Goal: Information Seeking & Learning: Check status

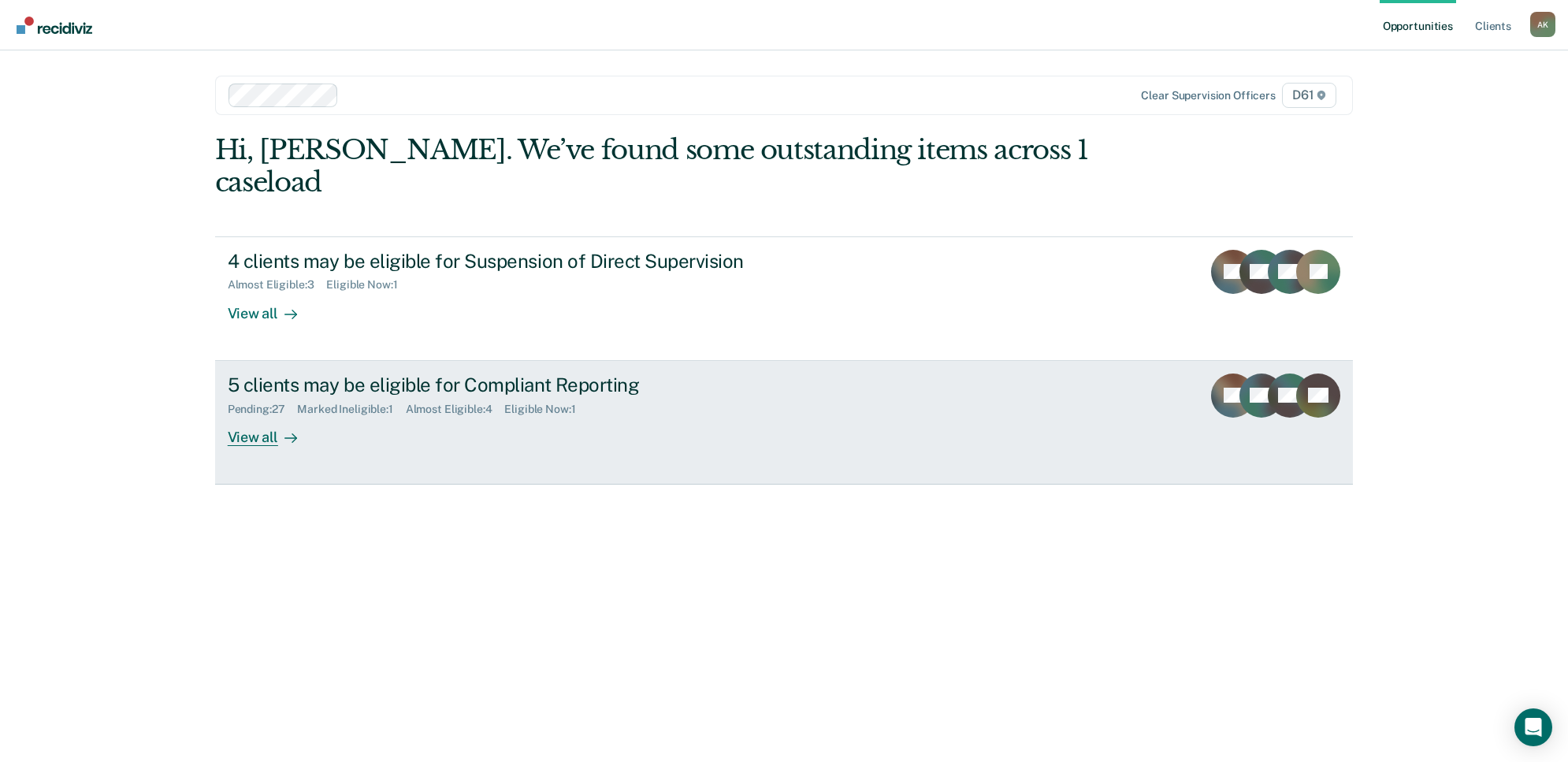
click at [280, 428] on div at bounding box center [288, 436] width 19 height 18
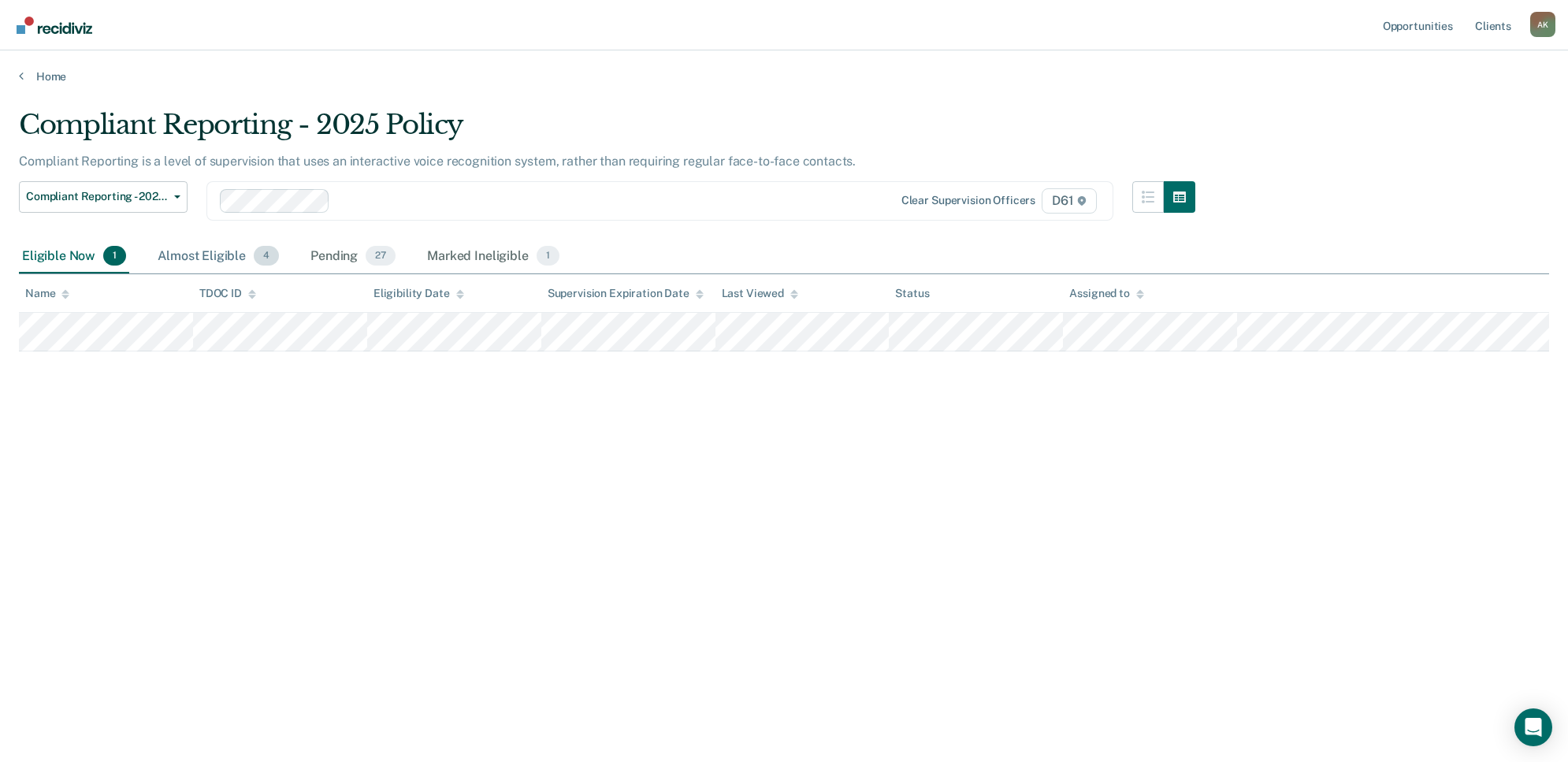
click at [206, 253] on div "Almost Eligible 4" at bounding box center [219, 257] width 128 height 35
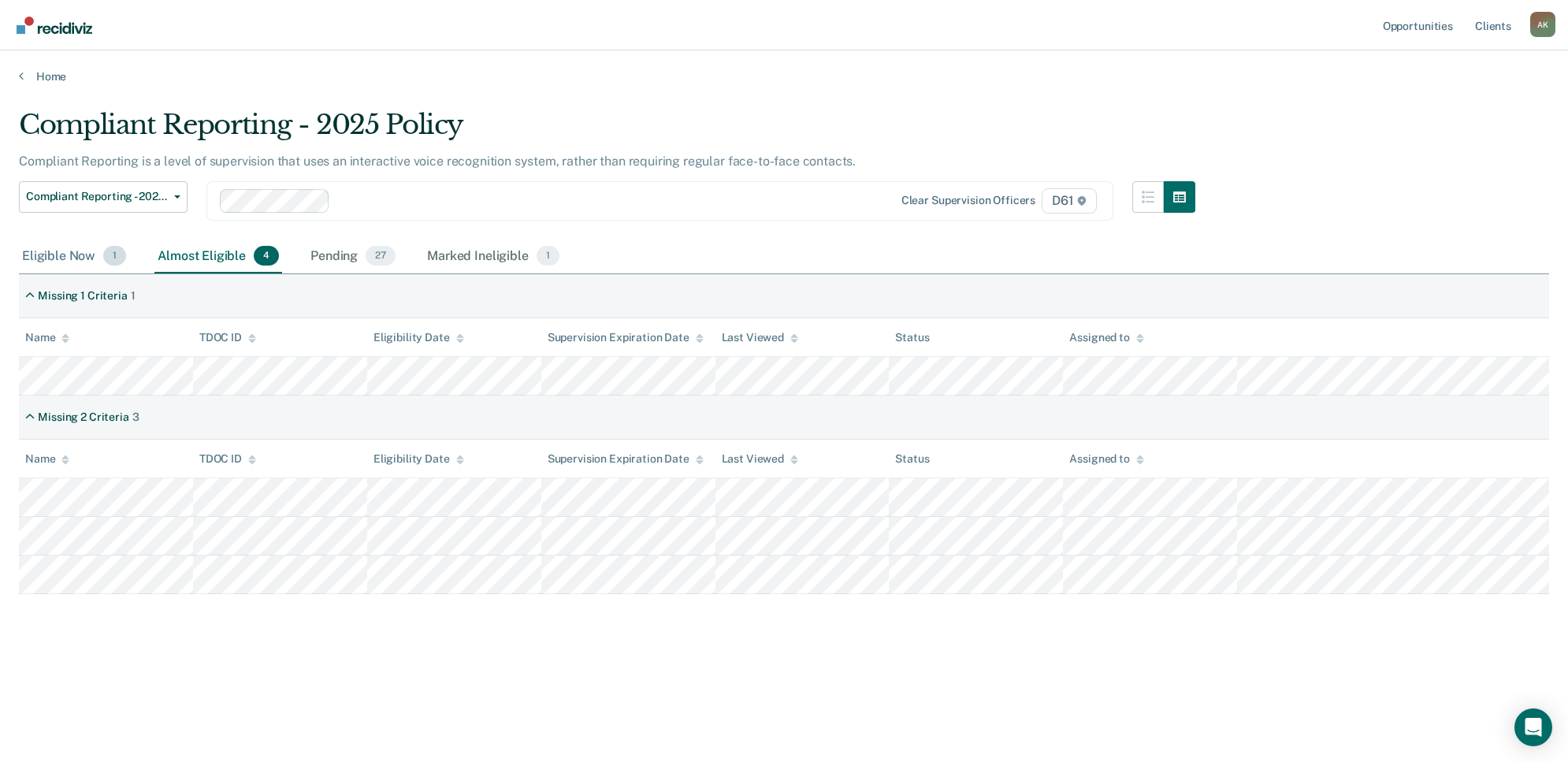
click at [69, 259] on div "Eligible Now 1" at bounding box center [73, 257] width 110 height 35
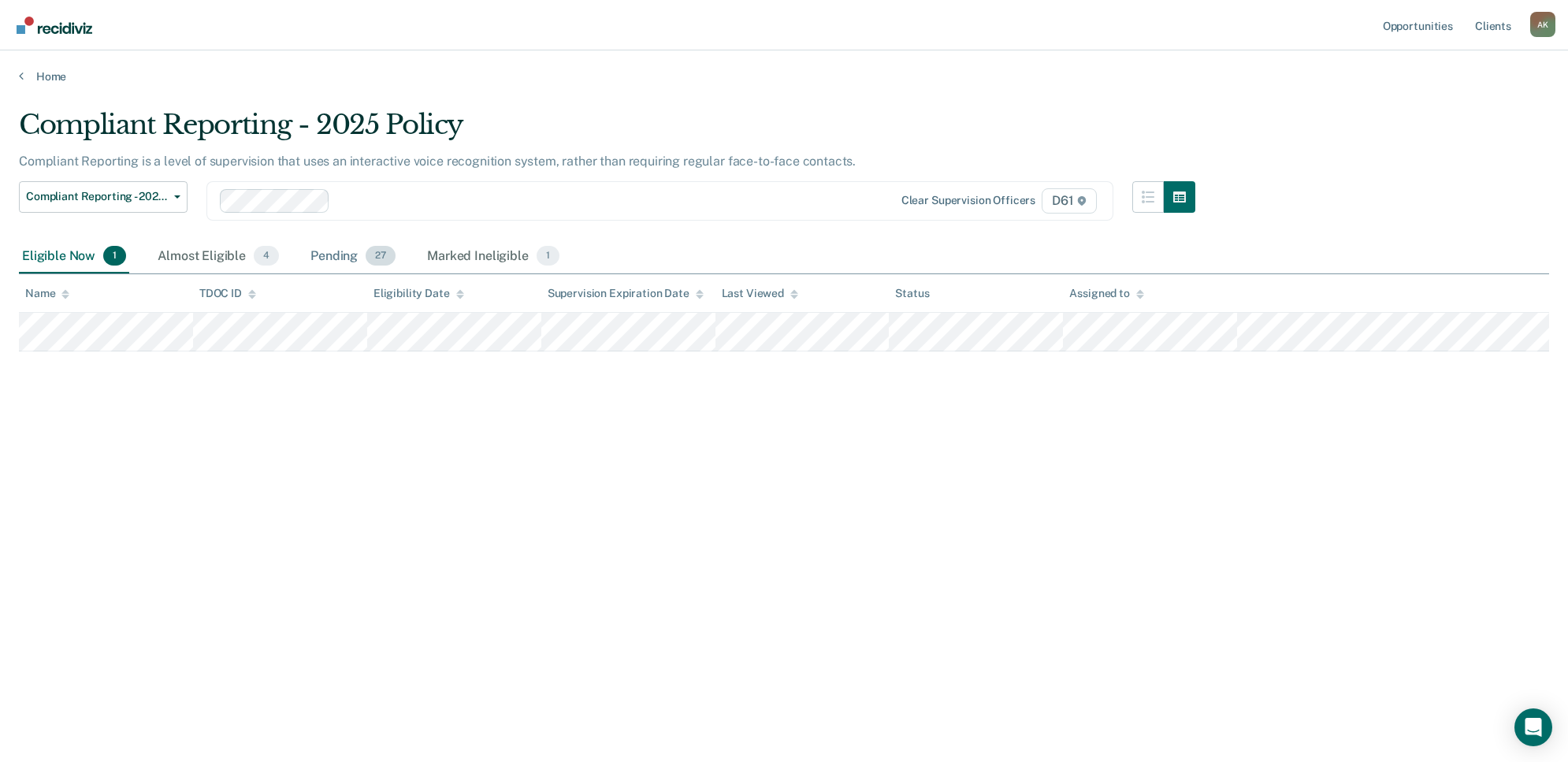
click at [341, 261] on div "Pending 27" at bounding box center [353, 257] width 91 height 35
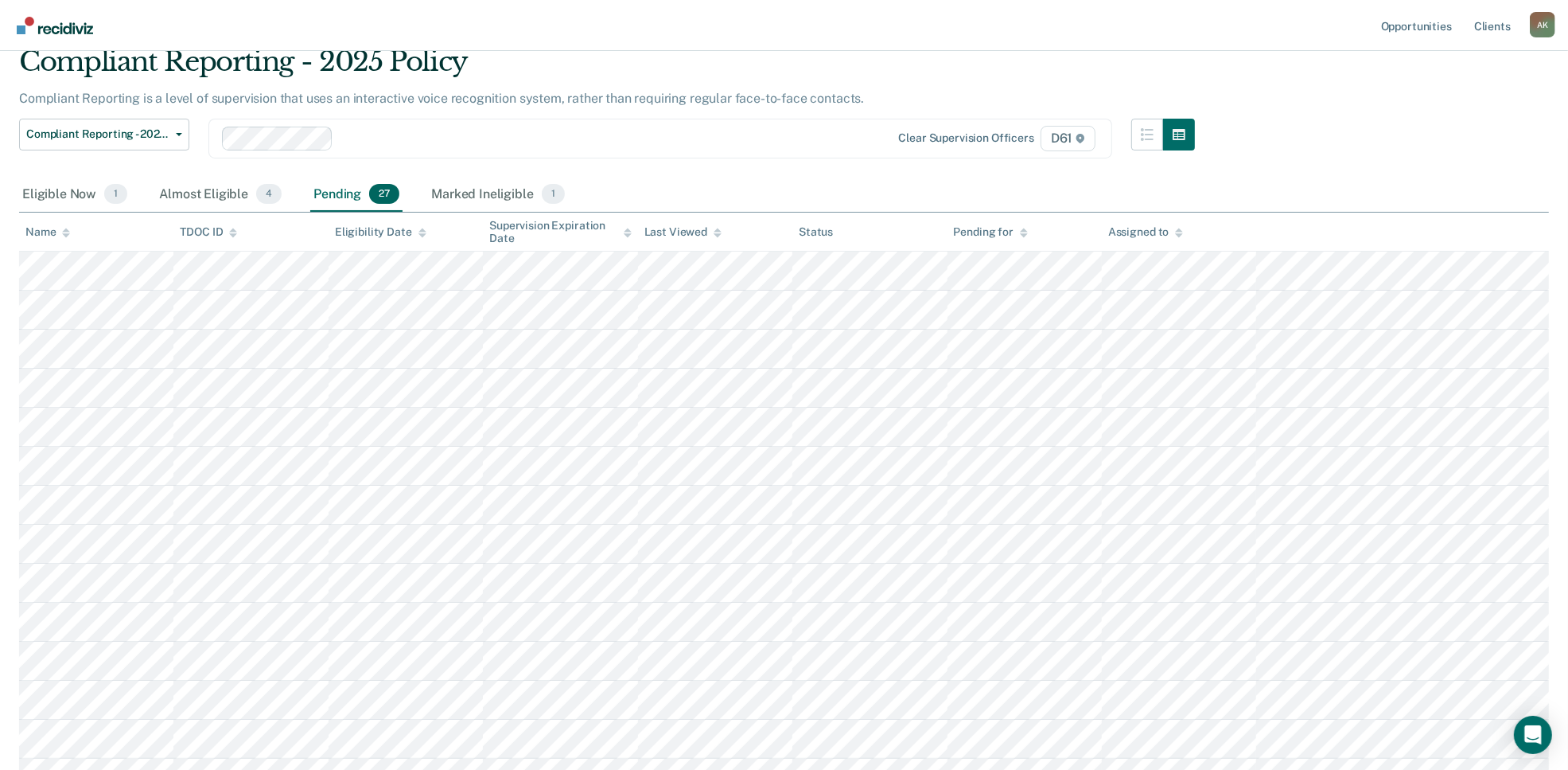
scroll to position [99, 0]
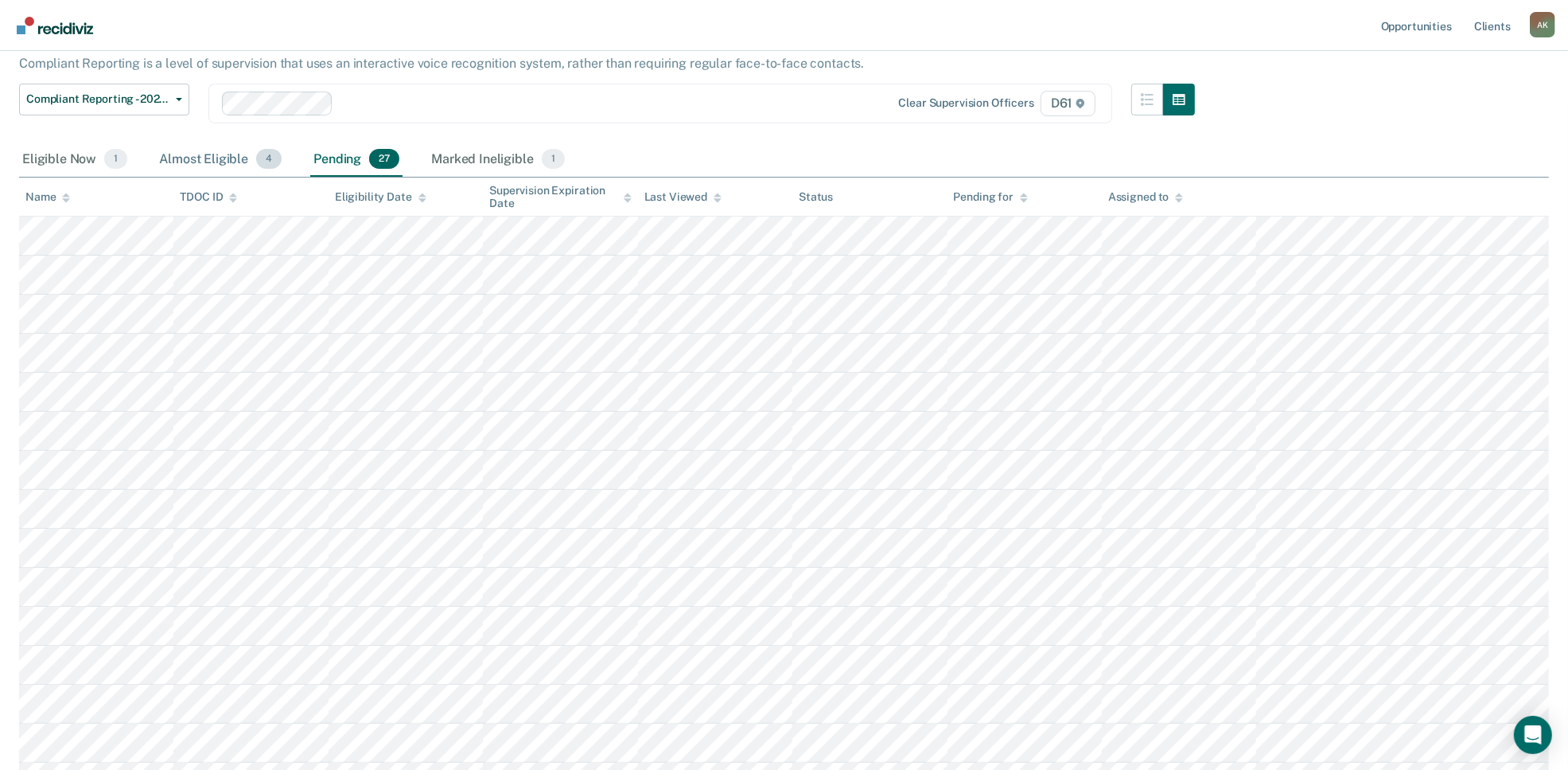
click at [201, 155] on div "Almost Eligible 4" at bounding box center [221, 160] width 129 height 35
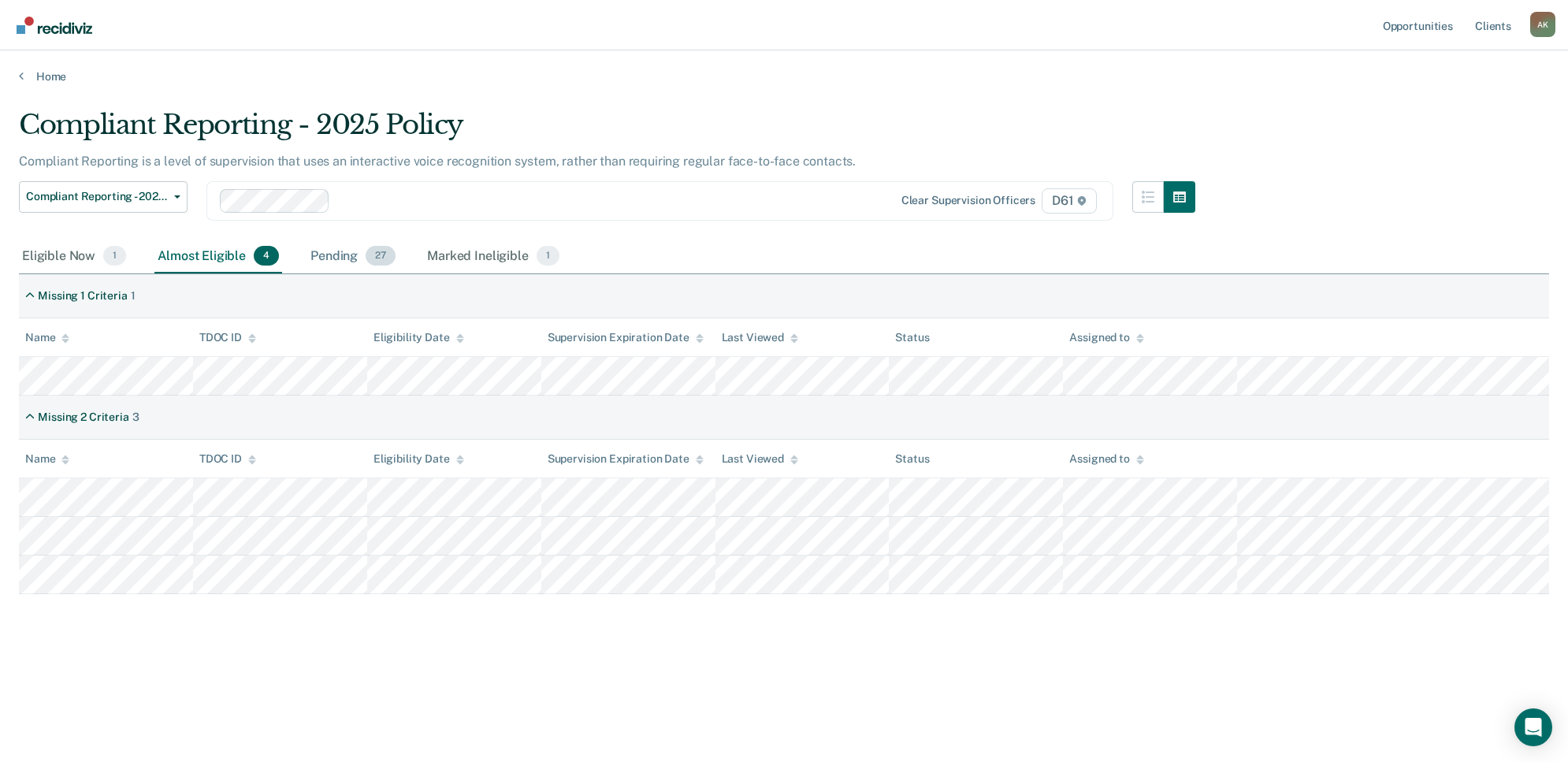
click at [352, 256] on div "Pending 27" at bounding box center [353, 257] width 91 height 35
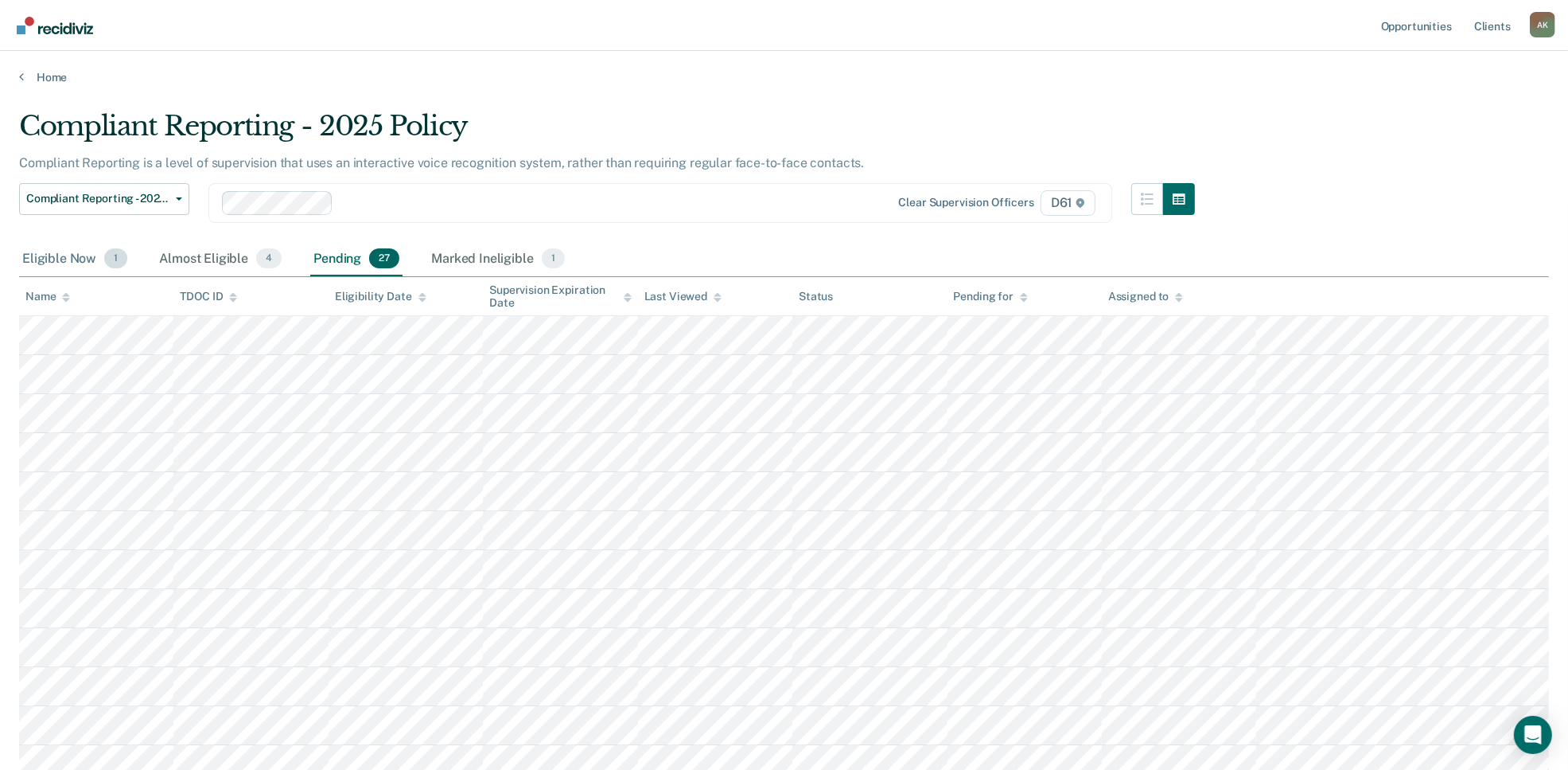
click at [84, 247] on div "Eligible Now 1" at bounding box center [74, 260] width 111 height 35
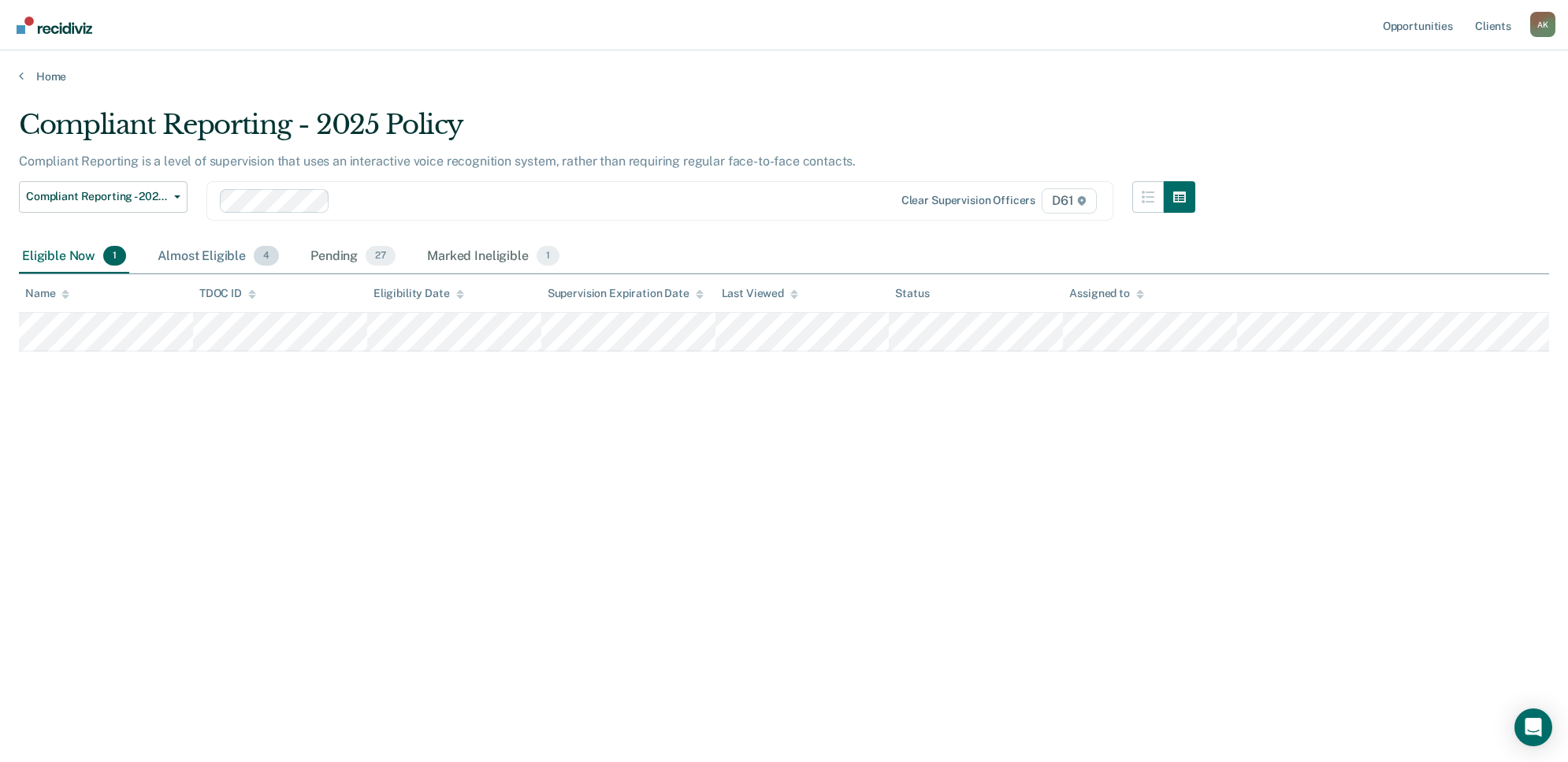
click at [230, 253] on div "Almost Eligible 4" at bounding box center [219, 257] width 128 height 35
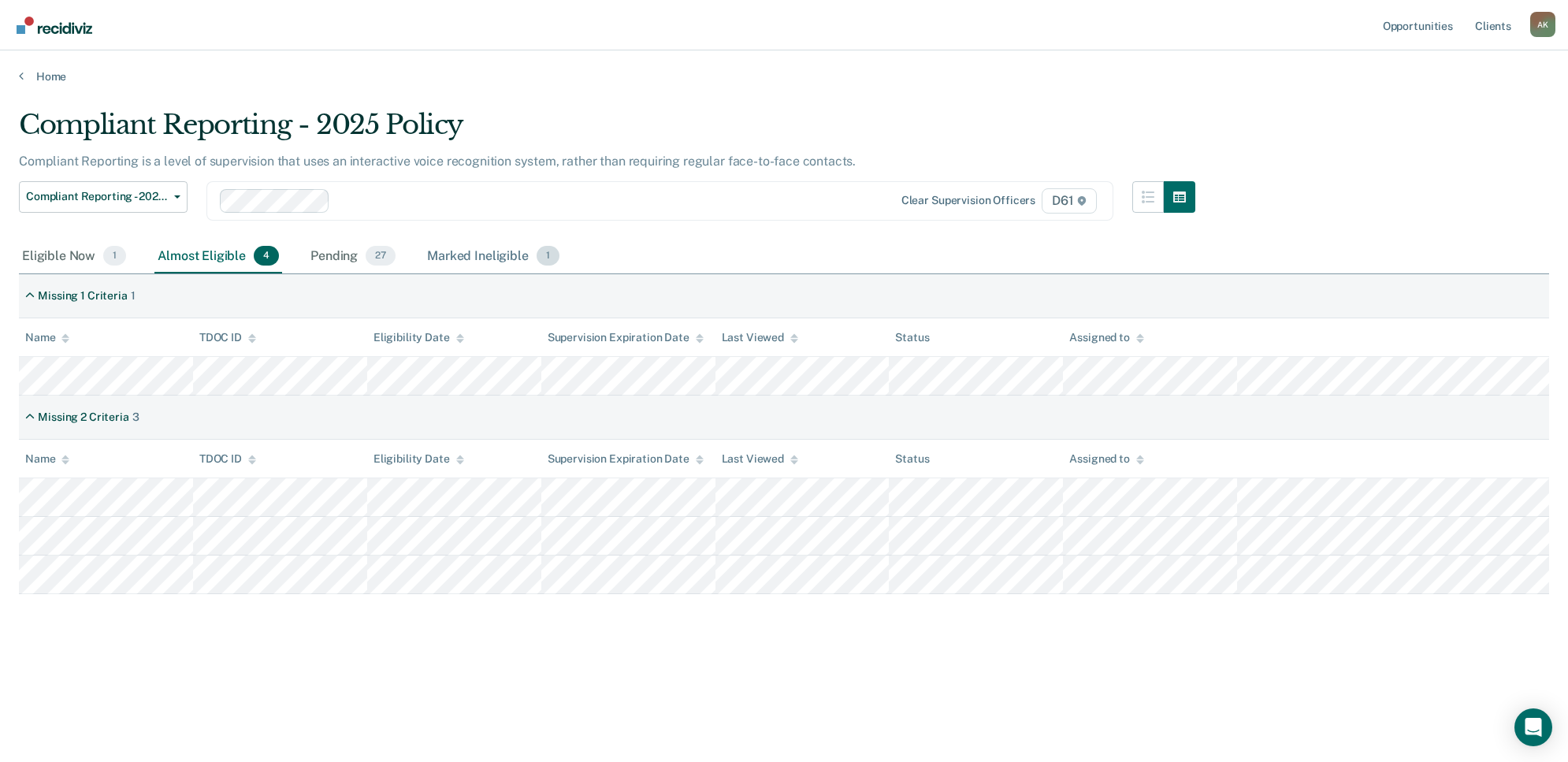
click at [454, 259] on div "Marked Ineligible 1" at bounding box center [493, 257] width 138 height 35
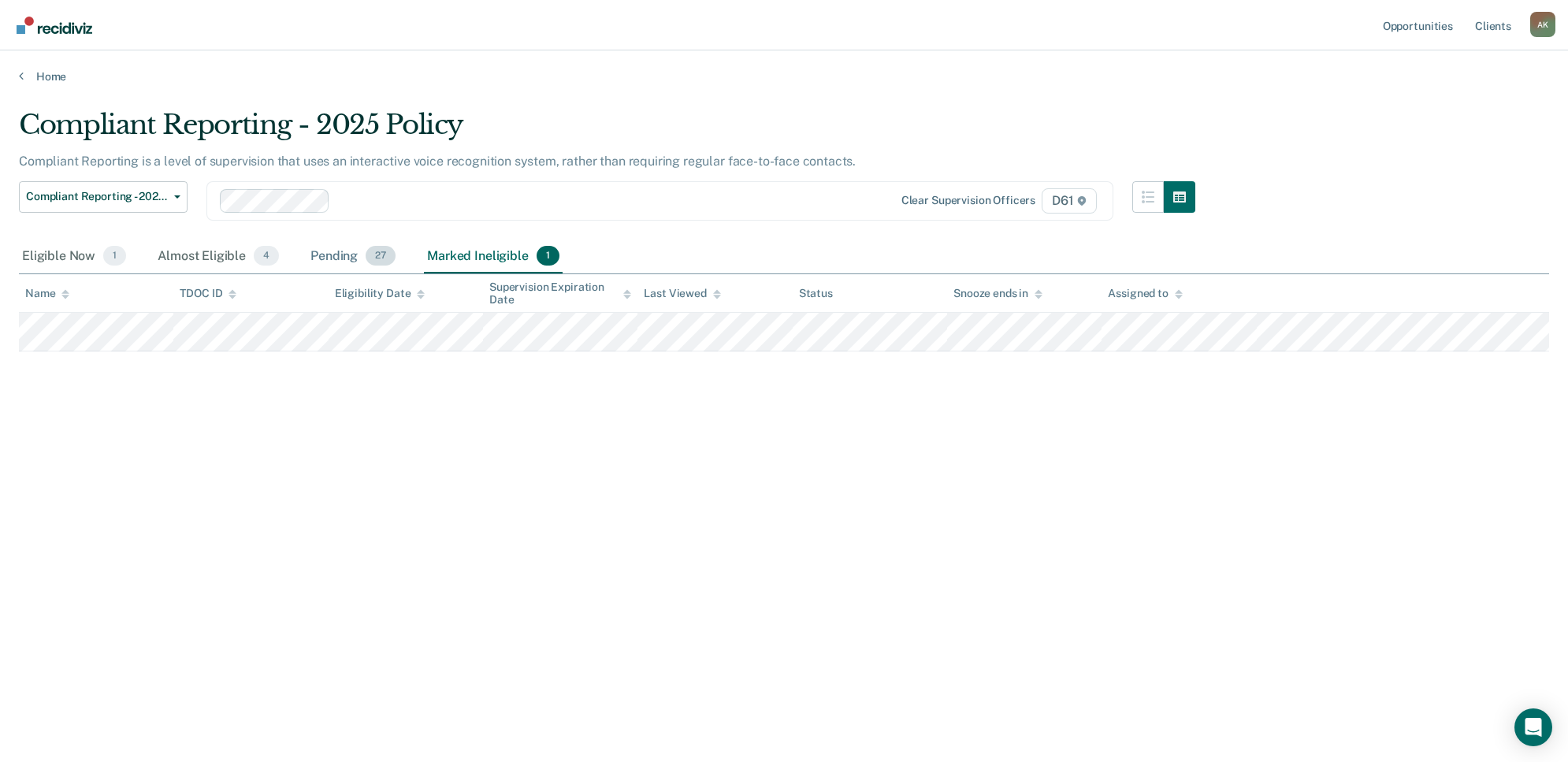
click at [332, 253] on div "Pending 27" at bounding box center [353, 257] width 91 height 35
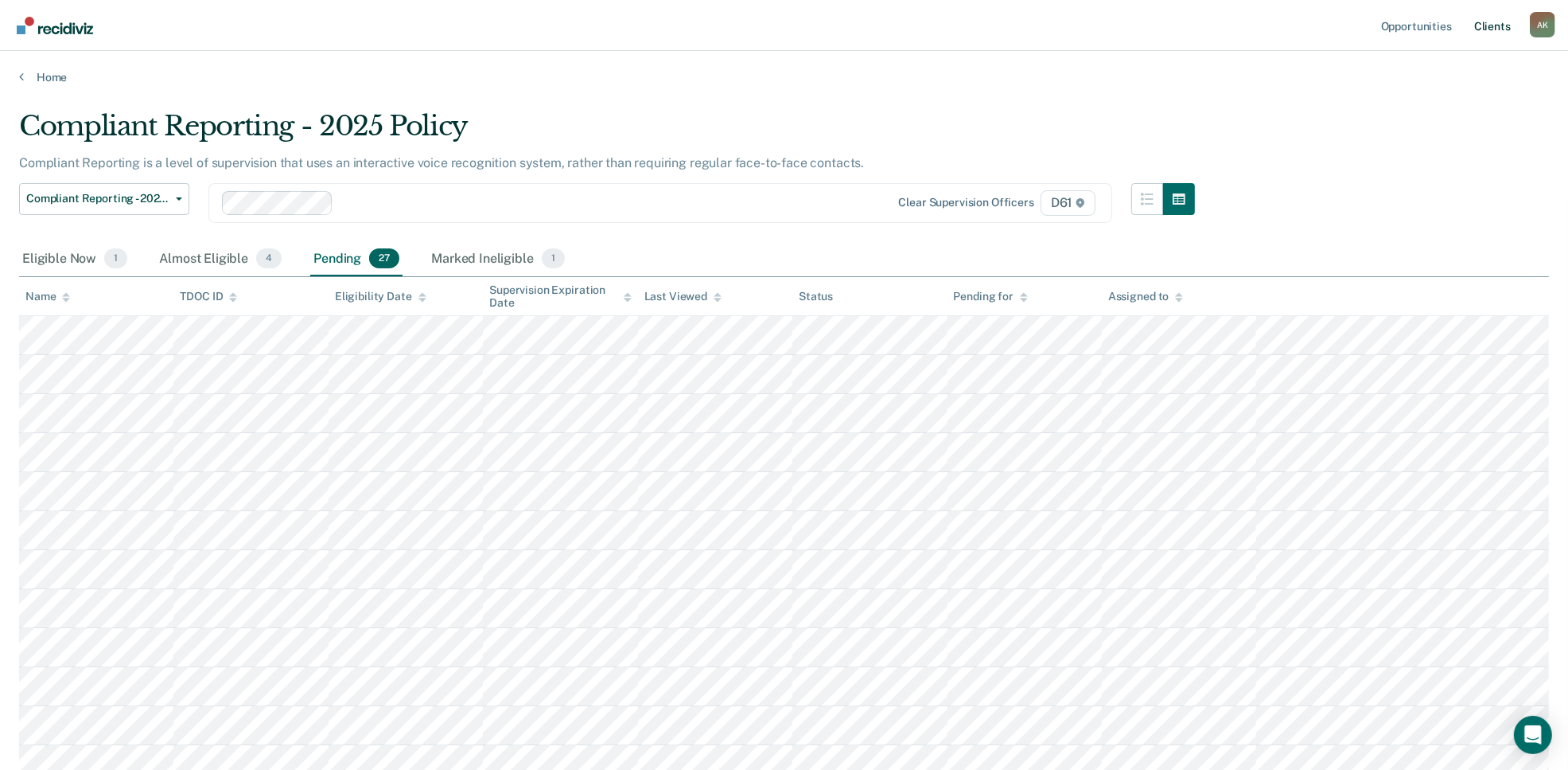
click at [1500, 21] on link "Client s" at bounding box center [1493, 25] width 43 height 51
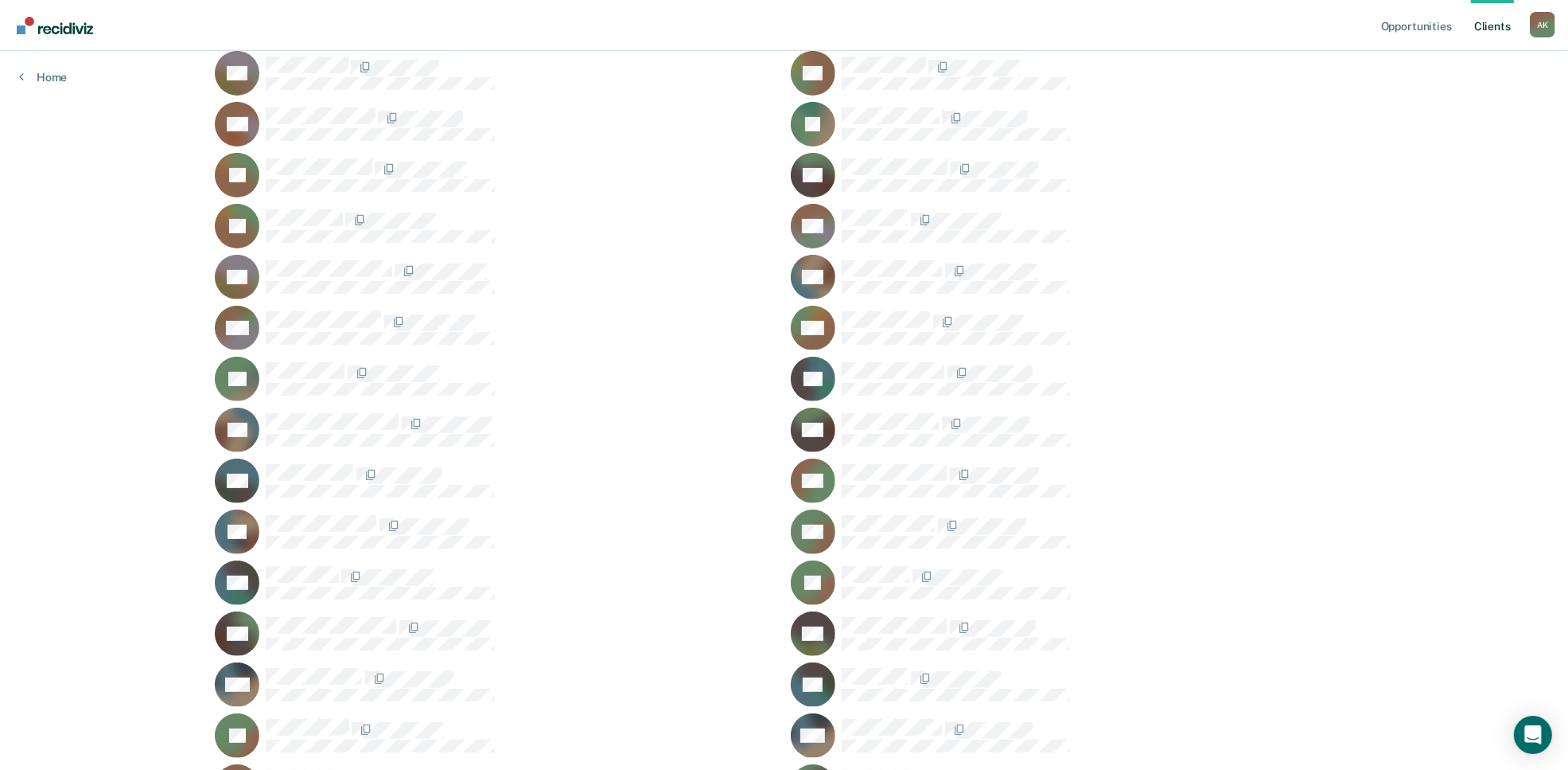
scroll to position [398, 0]
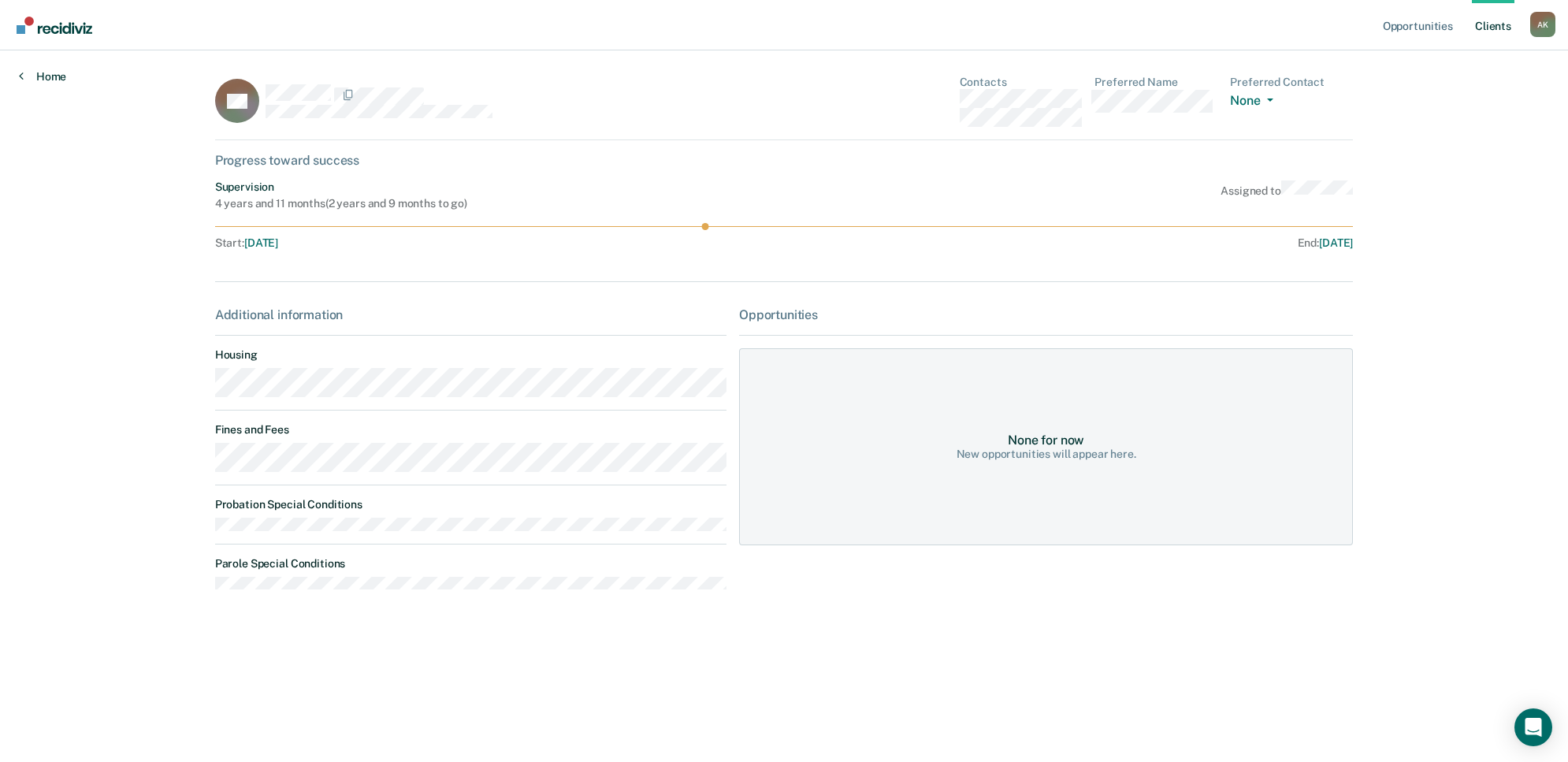
click at [37, 79] on link "Home" at bounding box center [42, 76] width 47 height 15
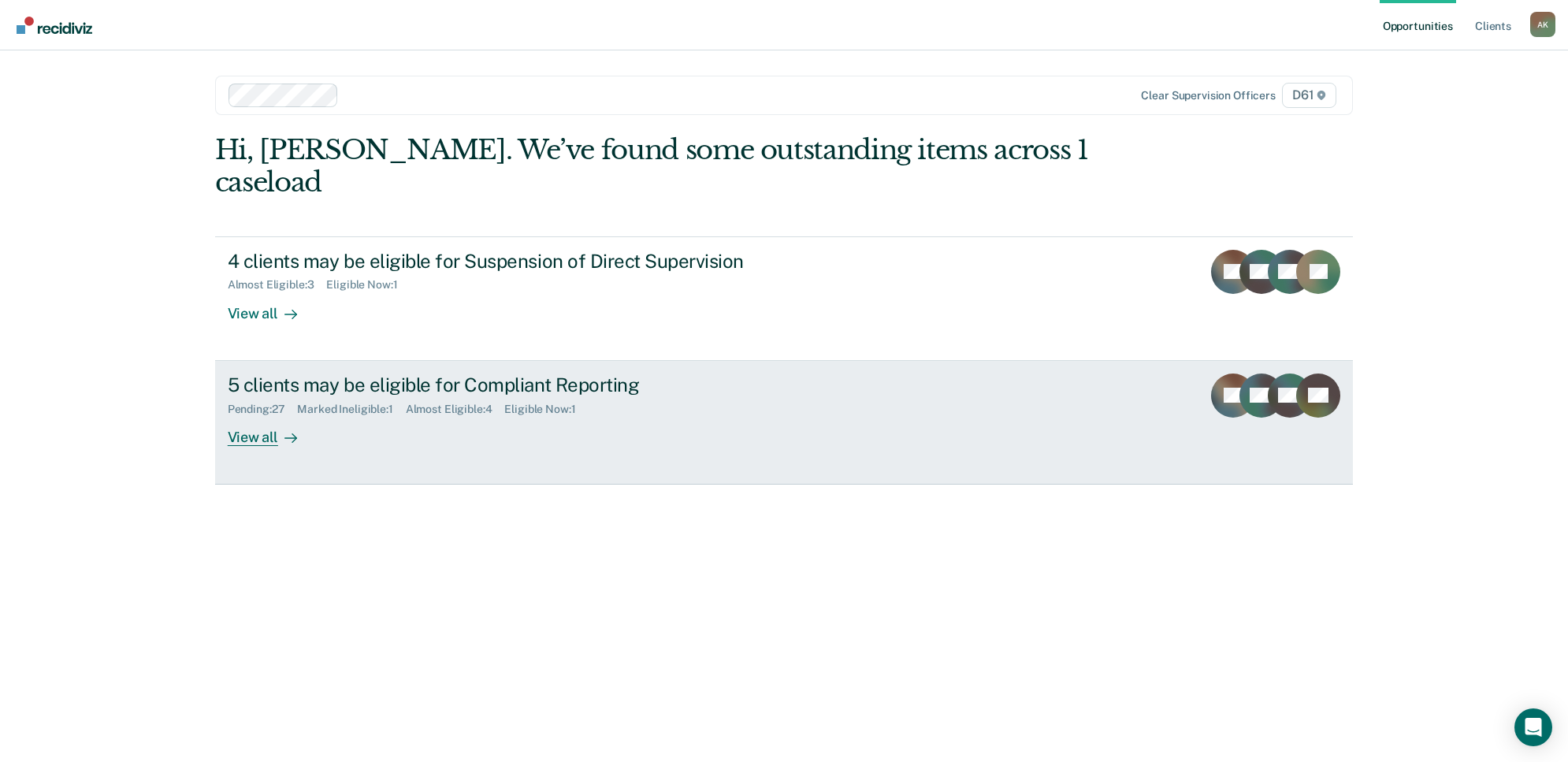
click at [296, 415] on div "View all" at bounding box center [271, 430] width 88 height 31
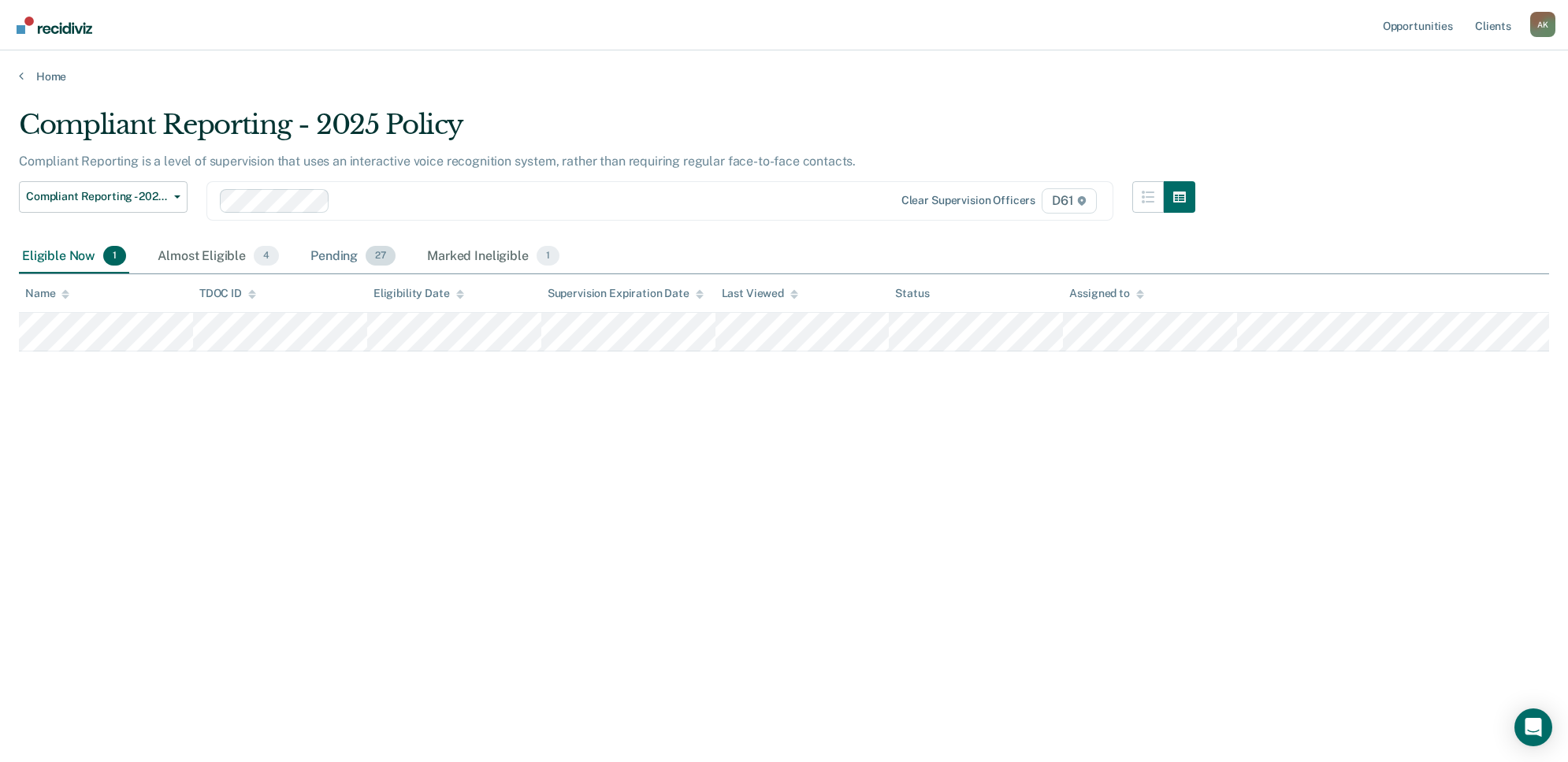
click at [370, 254] on span "27" at bounding box center [380, 256] width 30 height 20
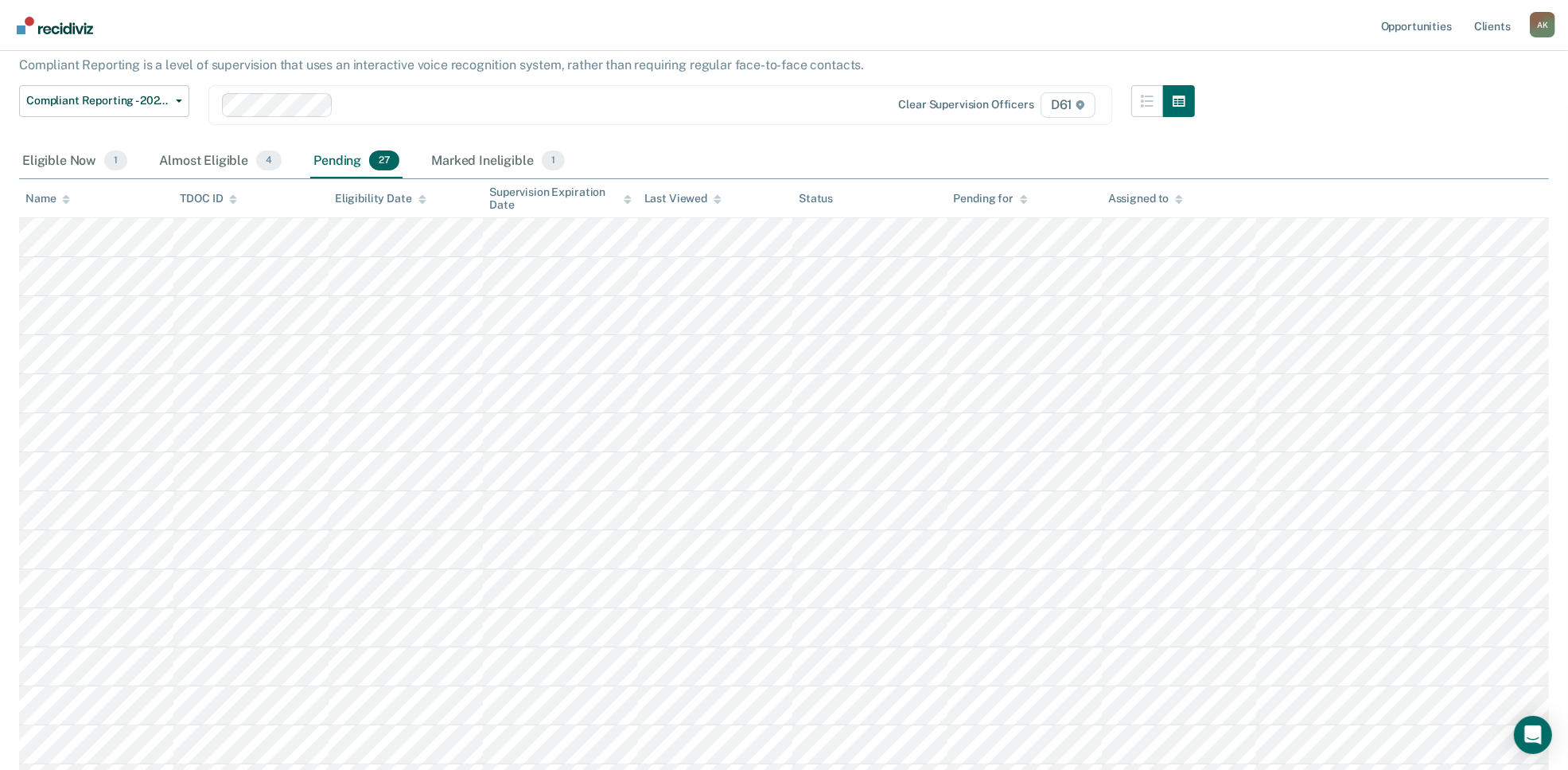
scroll to position [99, 0]
click at [515, 163] on div "Marked Ineligible 1" at bounding box center [498, 160] width 140 height 35
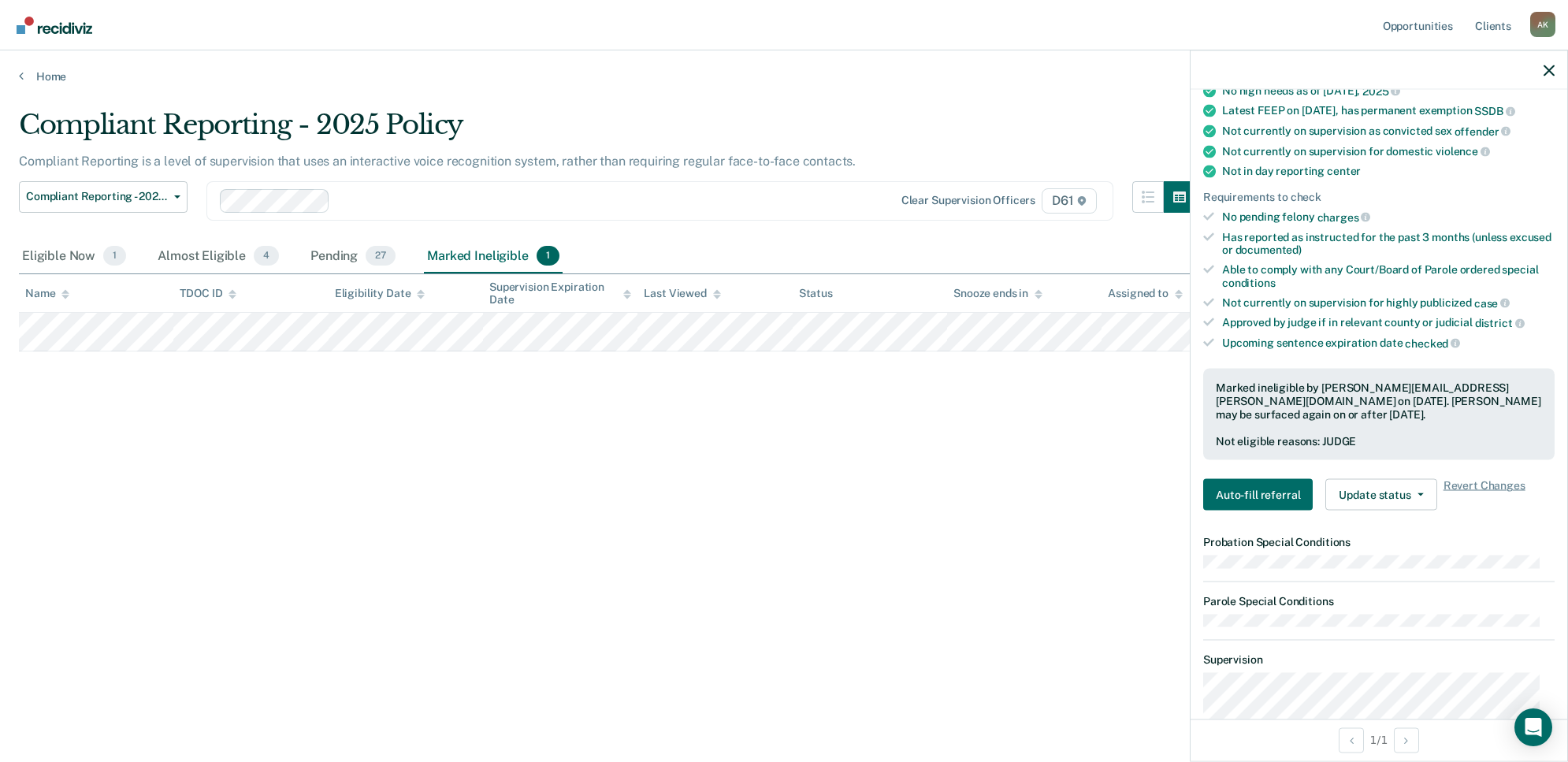
scroll to position [295, 0]
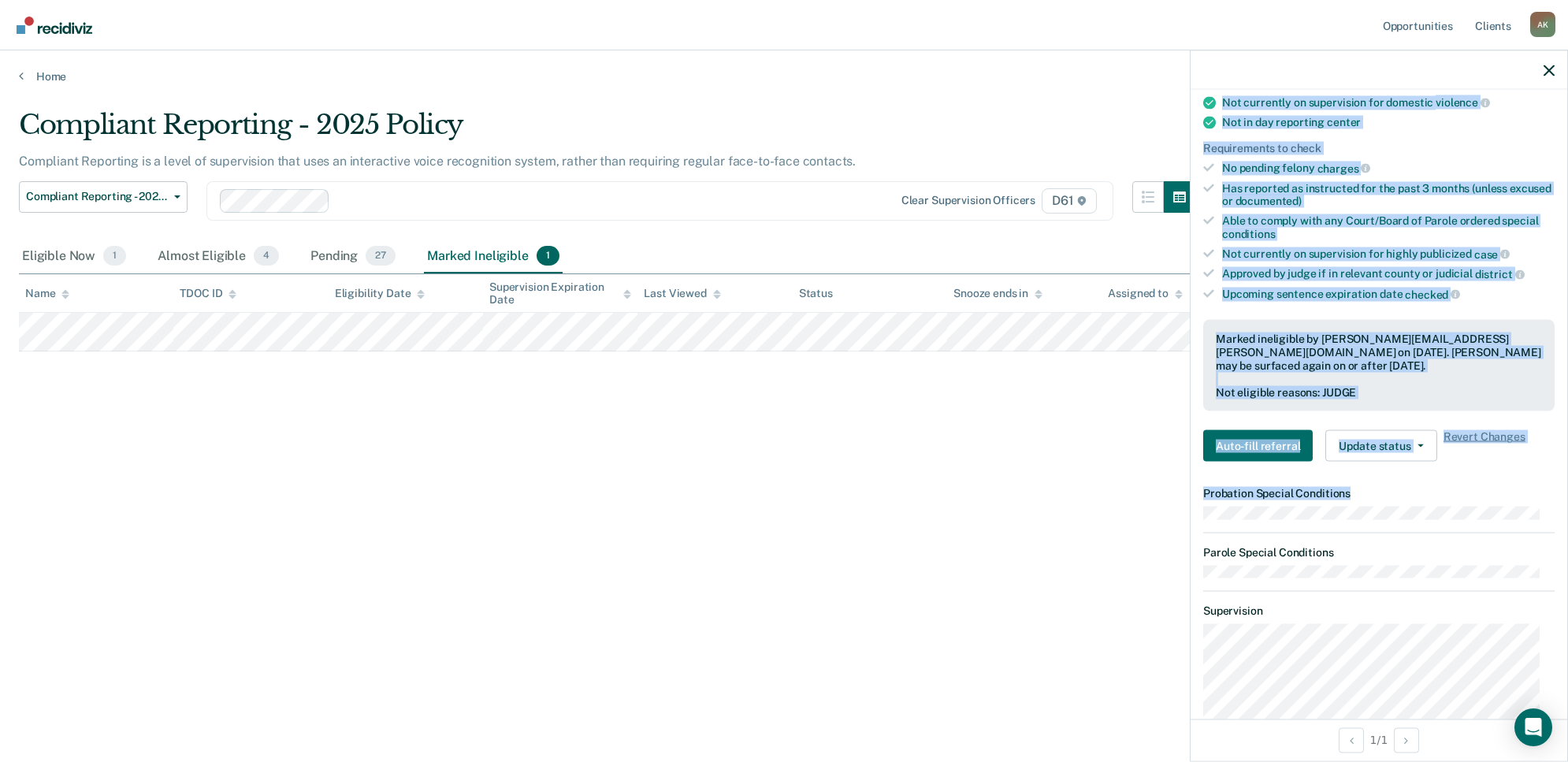
drag, startPoint x: 1448, startPoint y: 513, endPoint x: 1180, endPoint y: 526, distance: 268.3
click at [1180, 526] on body "Looks like you’re using Internet Explorer 11. For faster loading and a better e…" at bounding box center [784, 381] width 1568 height 762
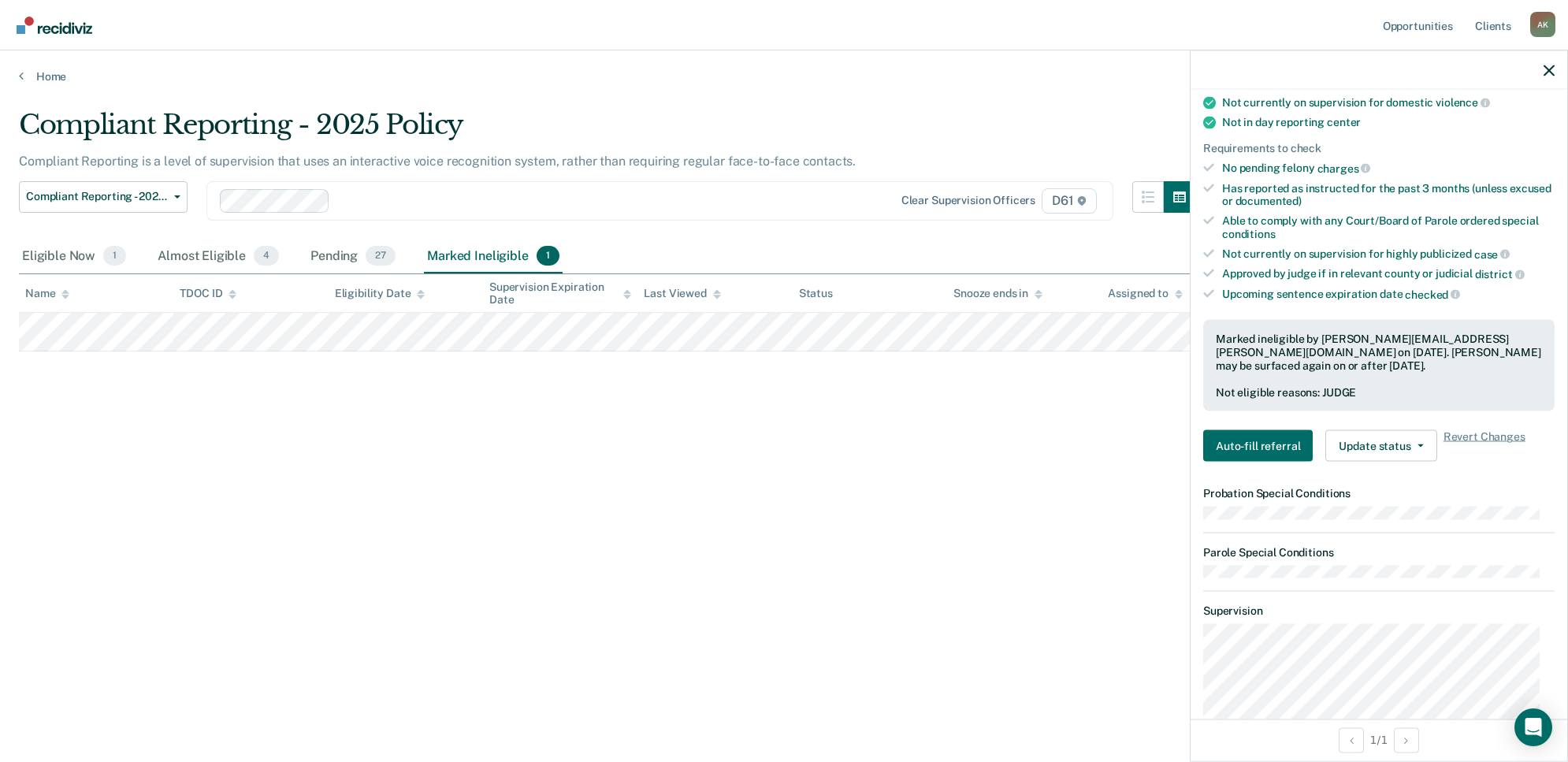
click at [920, 539] on div "Compliant Reporting - 2025 Policy Compliant Reporting is a level of supervision…" at bounding box center [784, 375] width 1530 height 535
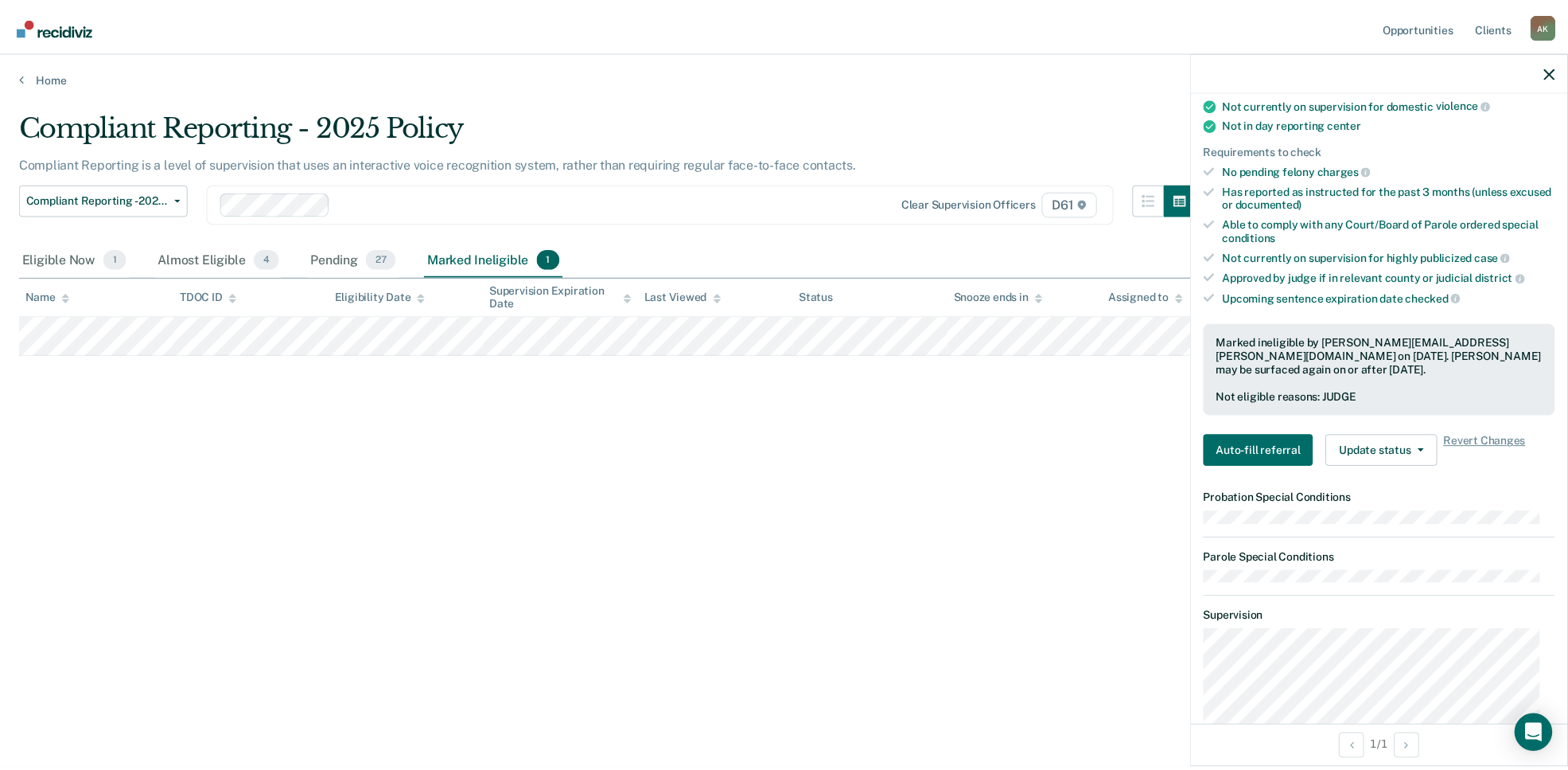
scroll to position [0, 0]
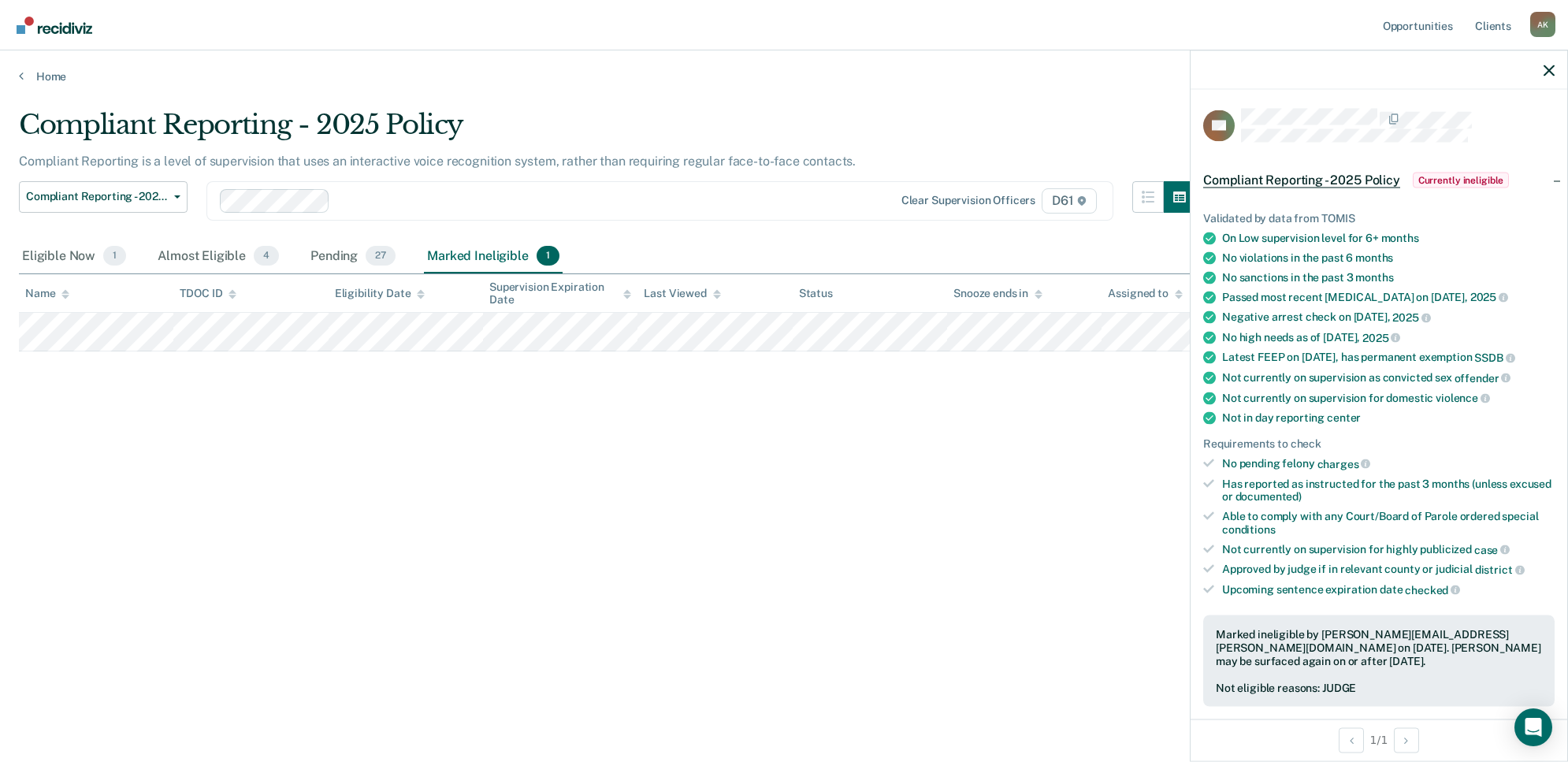
click at [998, 104] on main "Compliant Reporting - 2025 Policy Compliant Reporting is a level of supervision…" at bounding box center [784, 420] width 1568 height 673
click at [1545, 63] on button "button" at bounding box center [1548, 70] width 11 height 14
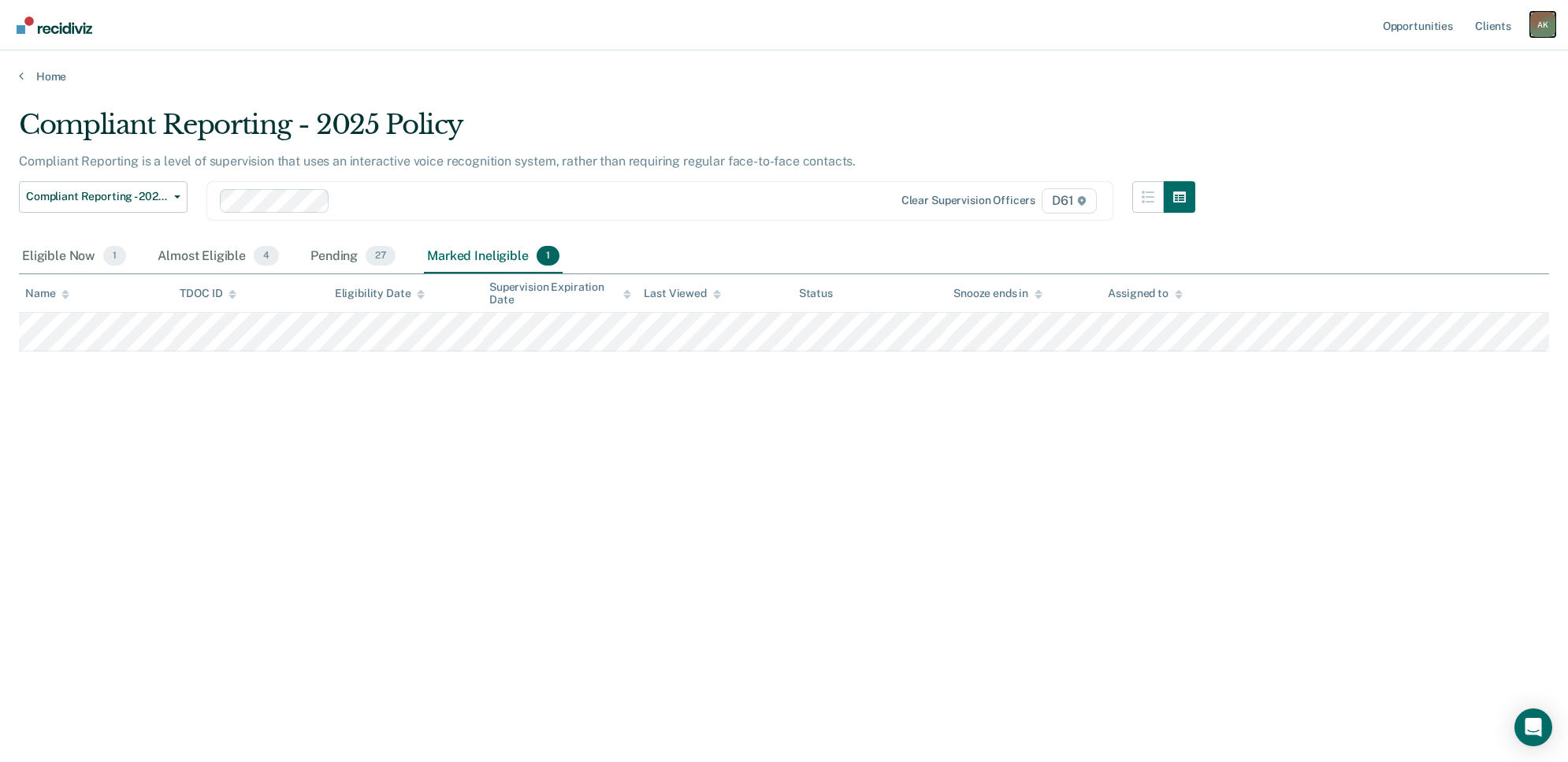
click at [1538, 26] on div "A K" at bounding box center [1543, 25] width 26 height 26
click at [1321, 89] on main "Compliant Reporting - 2025 Policy Compliant Reporting is a level of supervision…" at bounding box center [784, 420] width 1568 height 673
click at [33, 72] on link "Home" at bounding box center [784, 76] width 1530 height 15
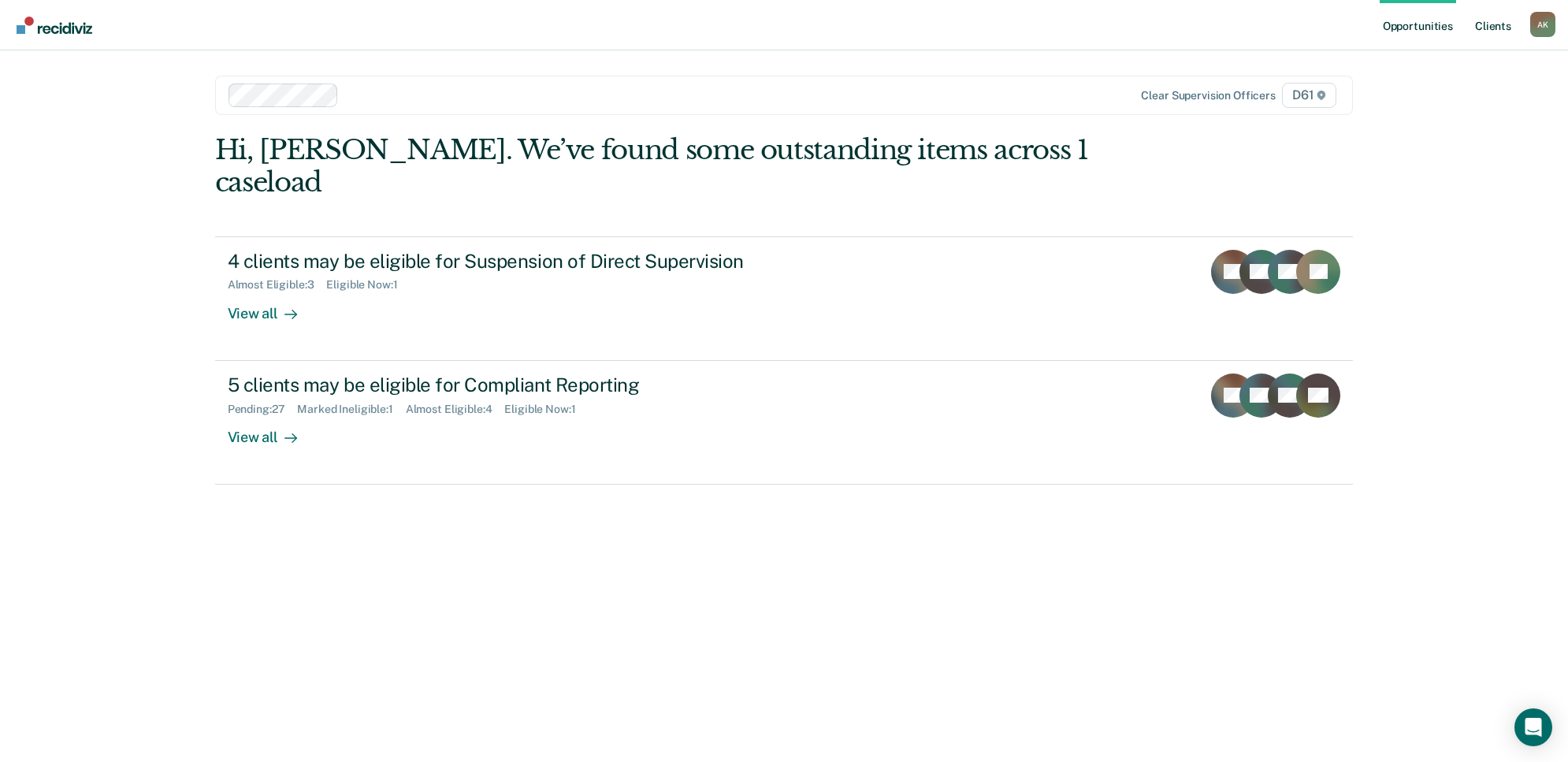
click at [1494, 22] on link "Client s" at bounding box center [1493, 25] width 43 height 50
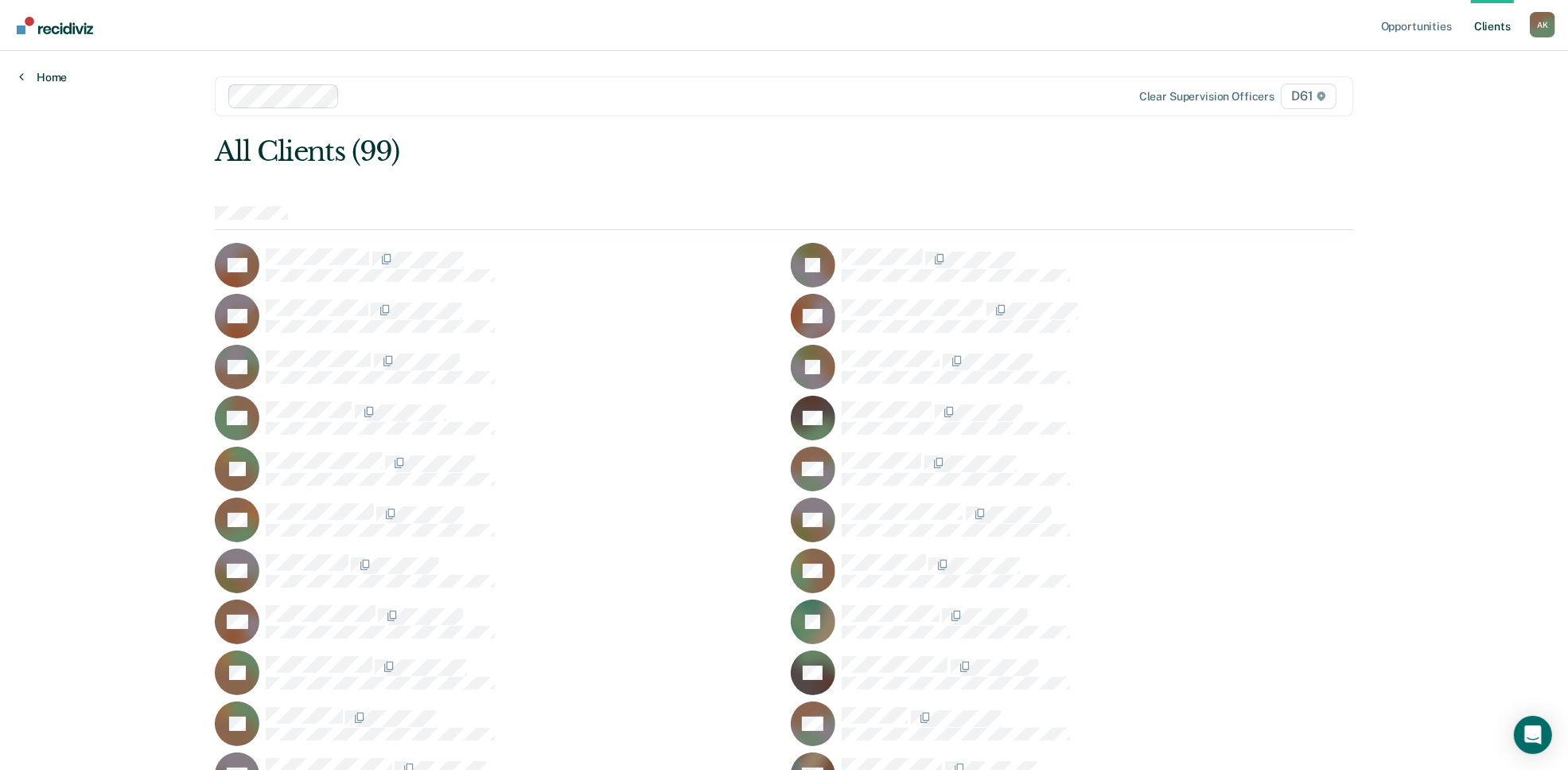
click at [57, 72] on link "Home" at bounding box center [42, 77] width 47 height 15
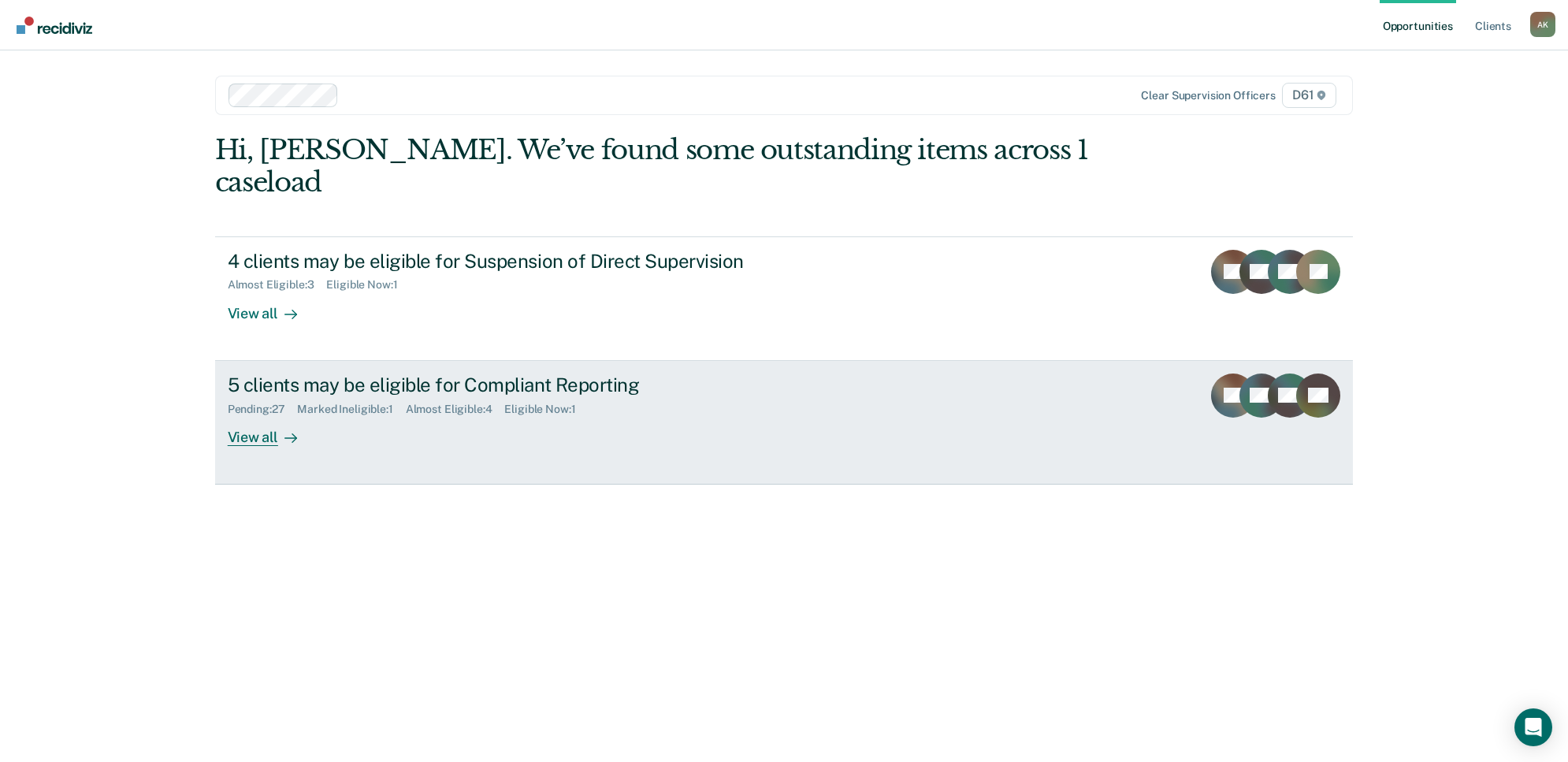
click at [650, 398] on div "5 clients may be eligible for Compliant Reporting Pending : 27 Marked Ineligibl…" at bounding box center [523, 410] width 591 height 73
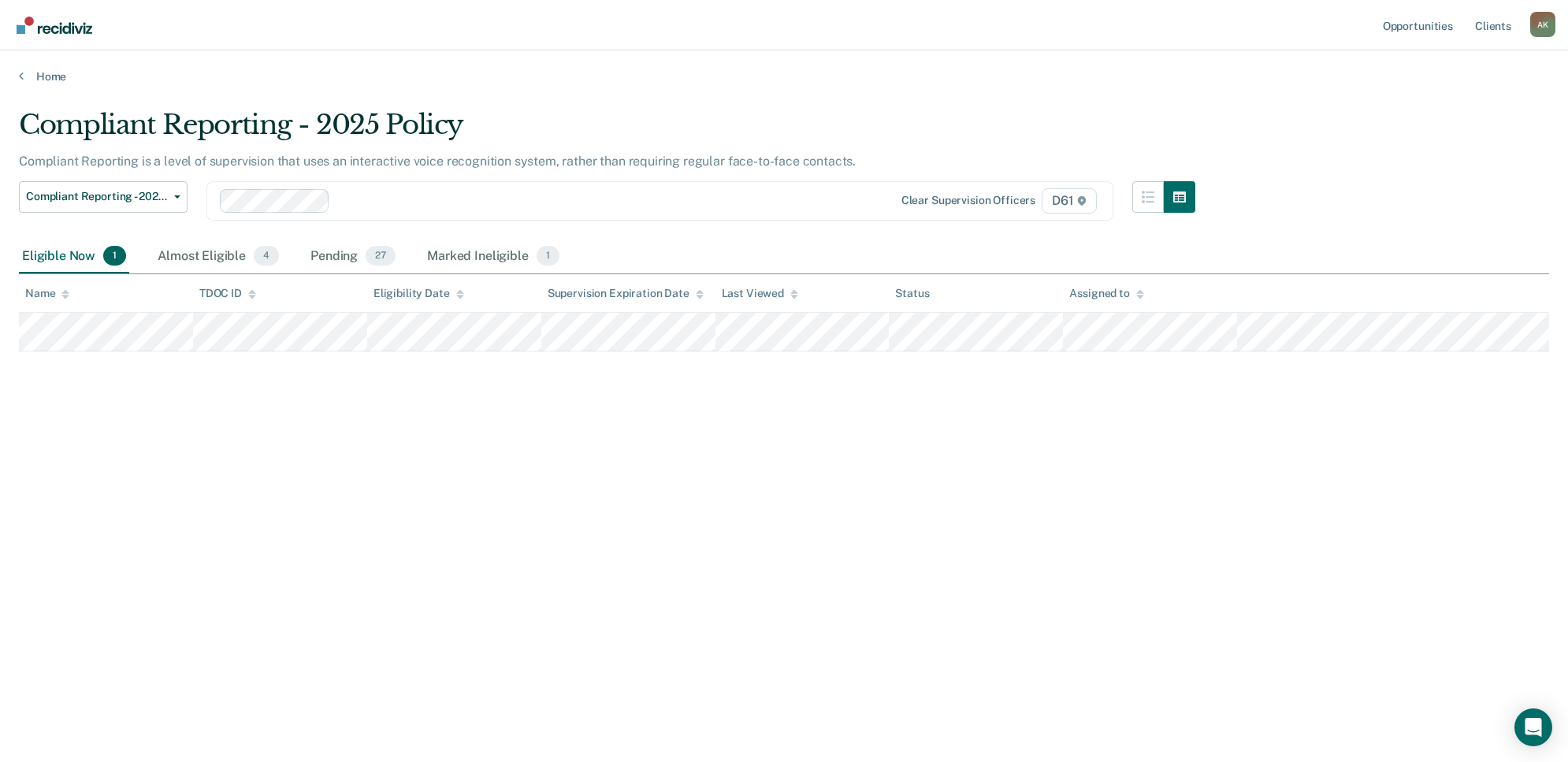
click at [56, 84] on main "Compliant Reporting - 2025 Policy Compliant Reporting is a level of supervision…" at bounding box center [784, 420] width 1568 height 673
click at [46, 73] on link "Home" at bounding box center [784, 76] width 1530 height 15
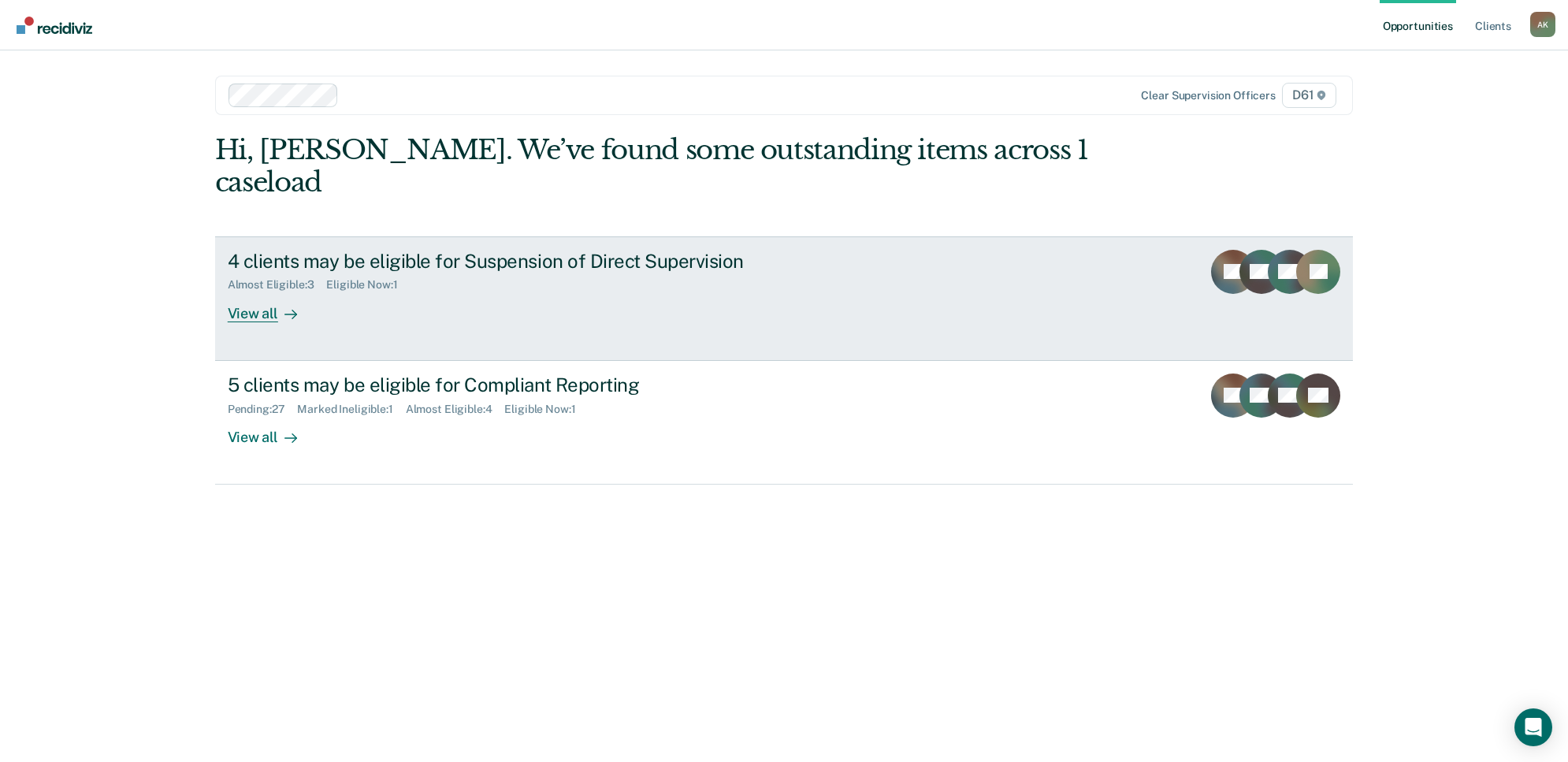
click at [632, 264] on div "4 clients may be eligible for Suspension of Direct Supervision Almost Eligible …" at bounding box center [523, 286] width 591 height 73
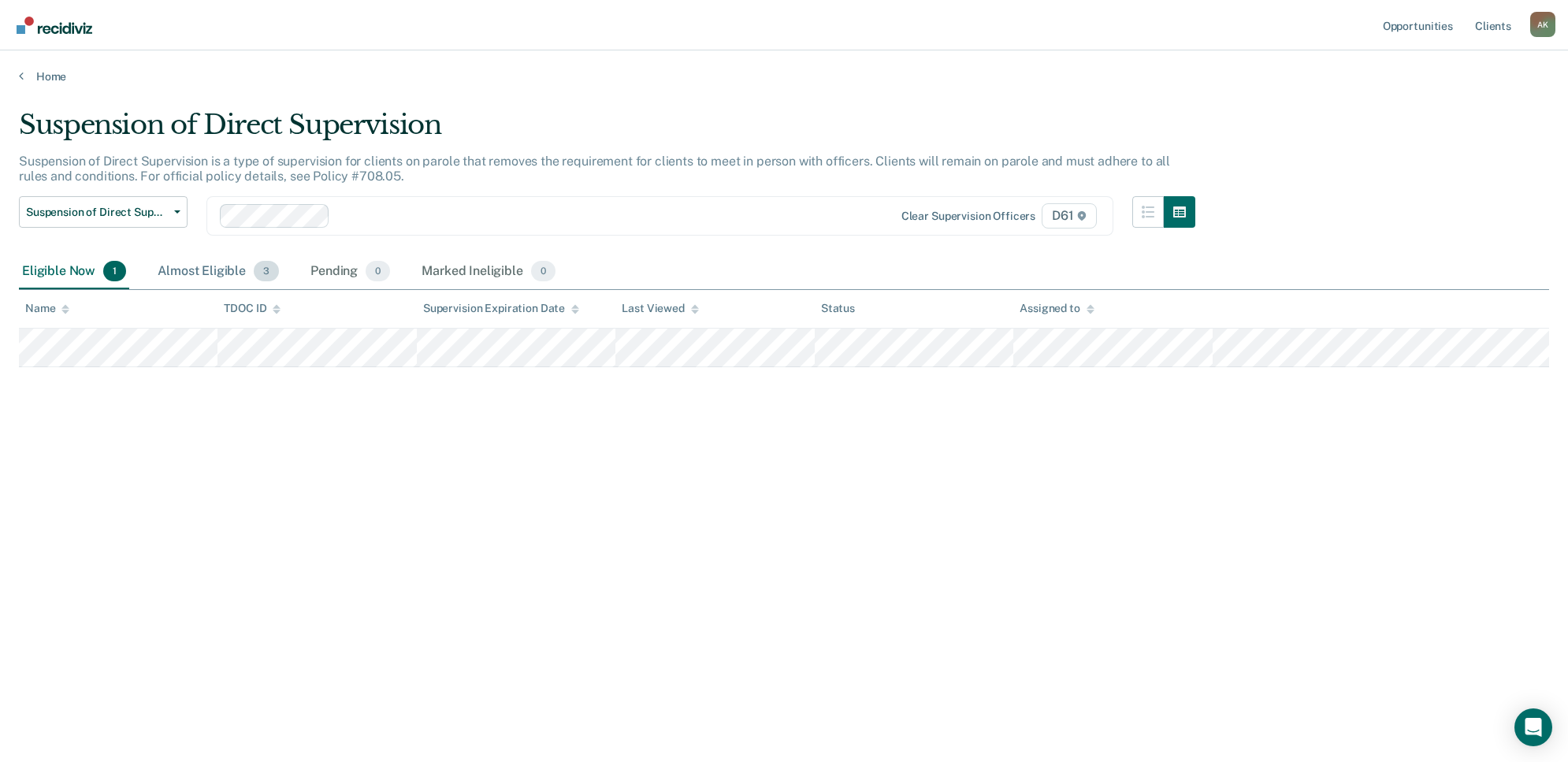
click at [178, 280] on div "Almost Eligible 3" at bounding box center [219, 271] width 128 height 35
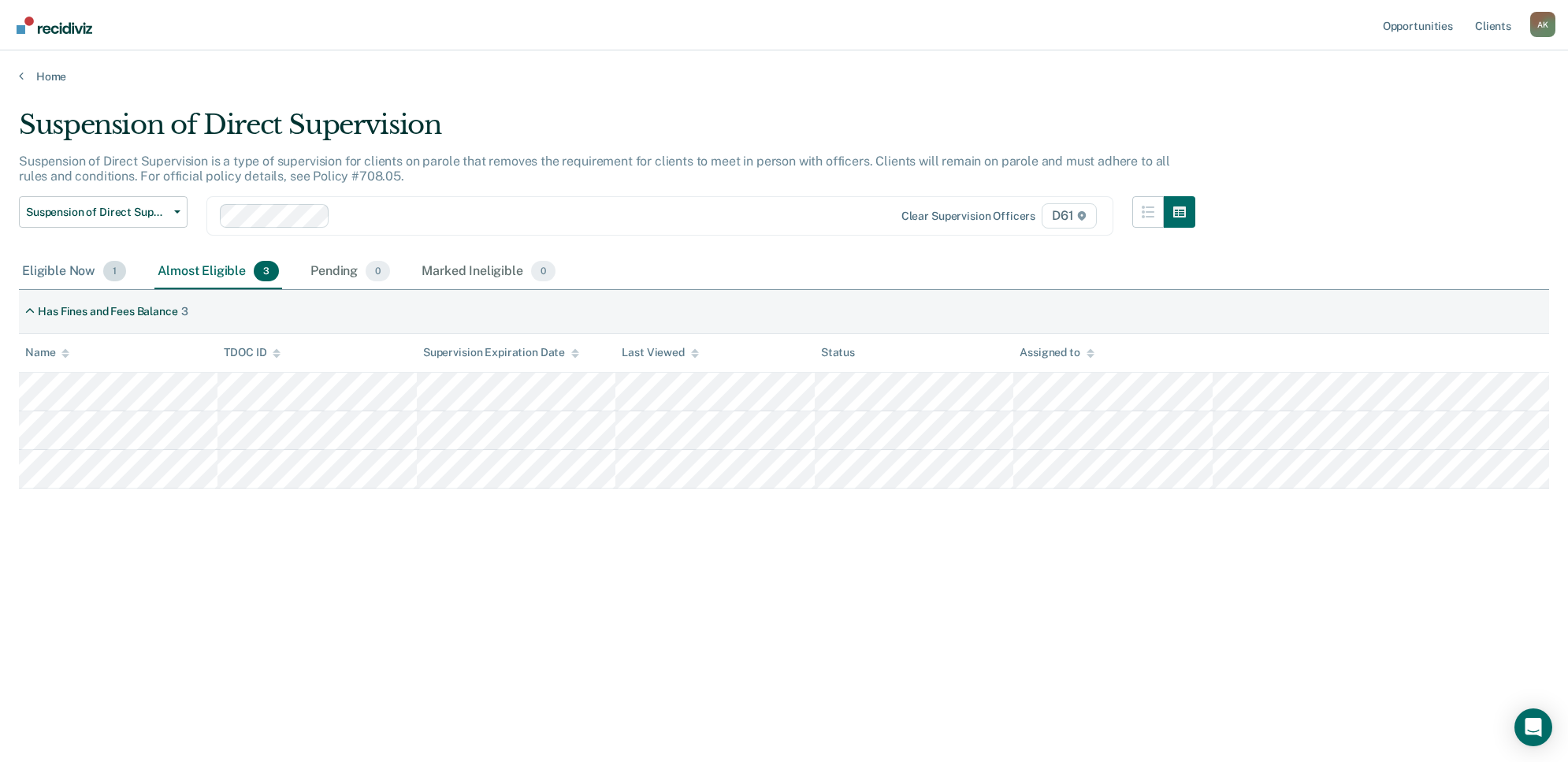
click at [45, 280] on div "Eligible Now 1" at bounding box center [73, 271] width 110 height 35
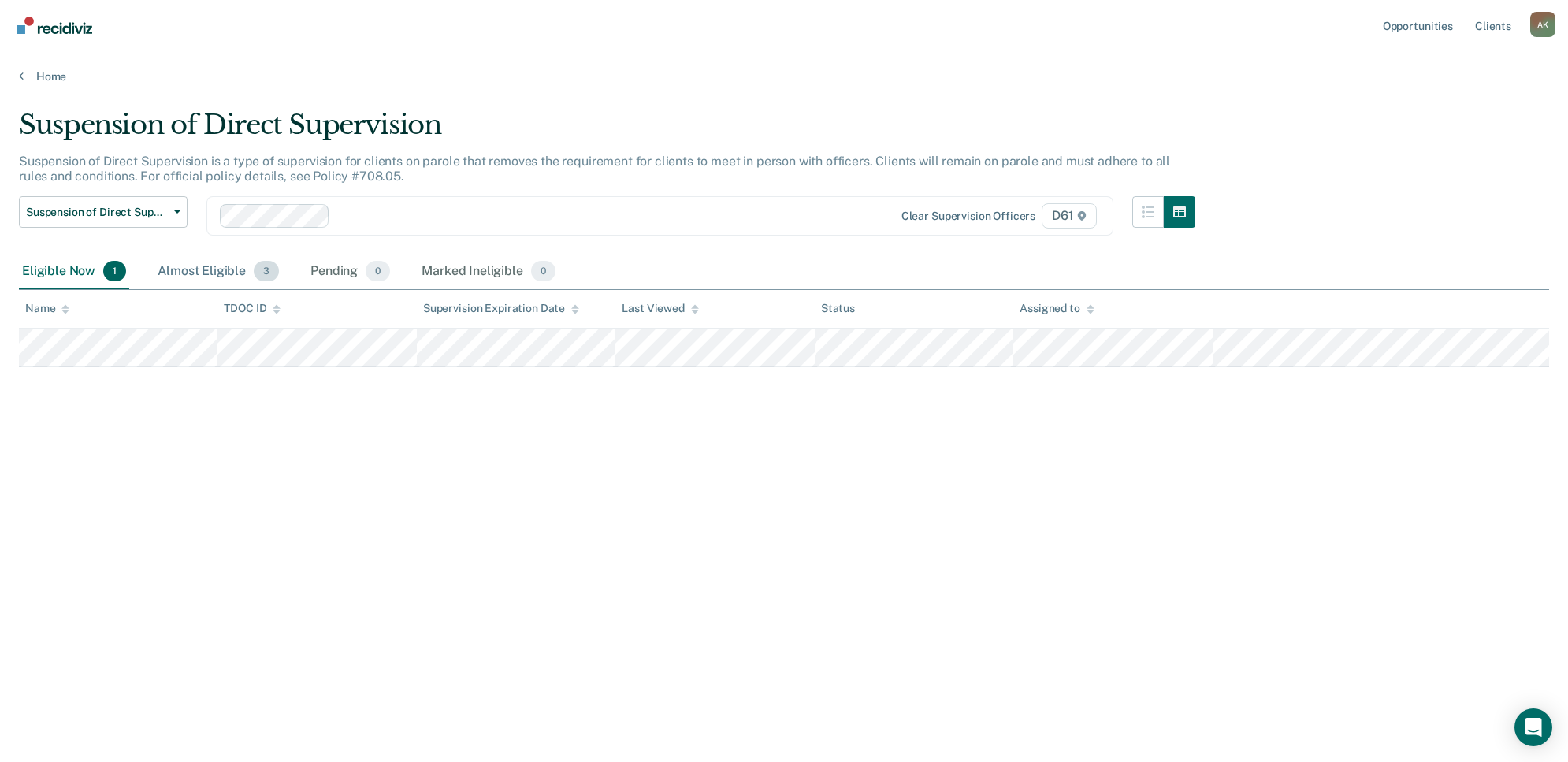
click at [217, 258] on div "Almost Eligible 3" at bounding box center [219, 271] width 128 height 35
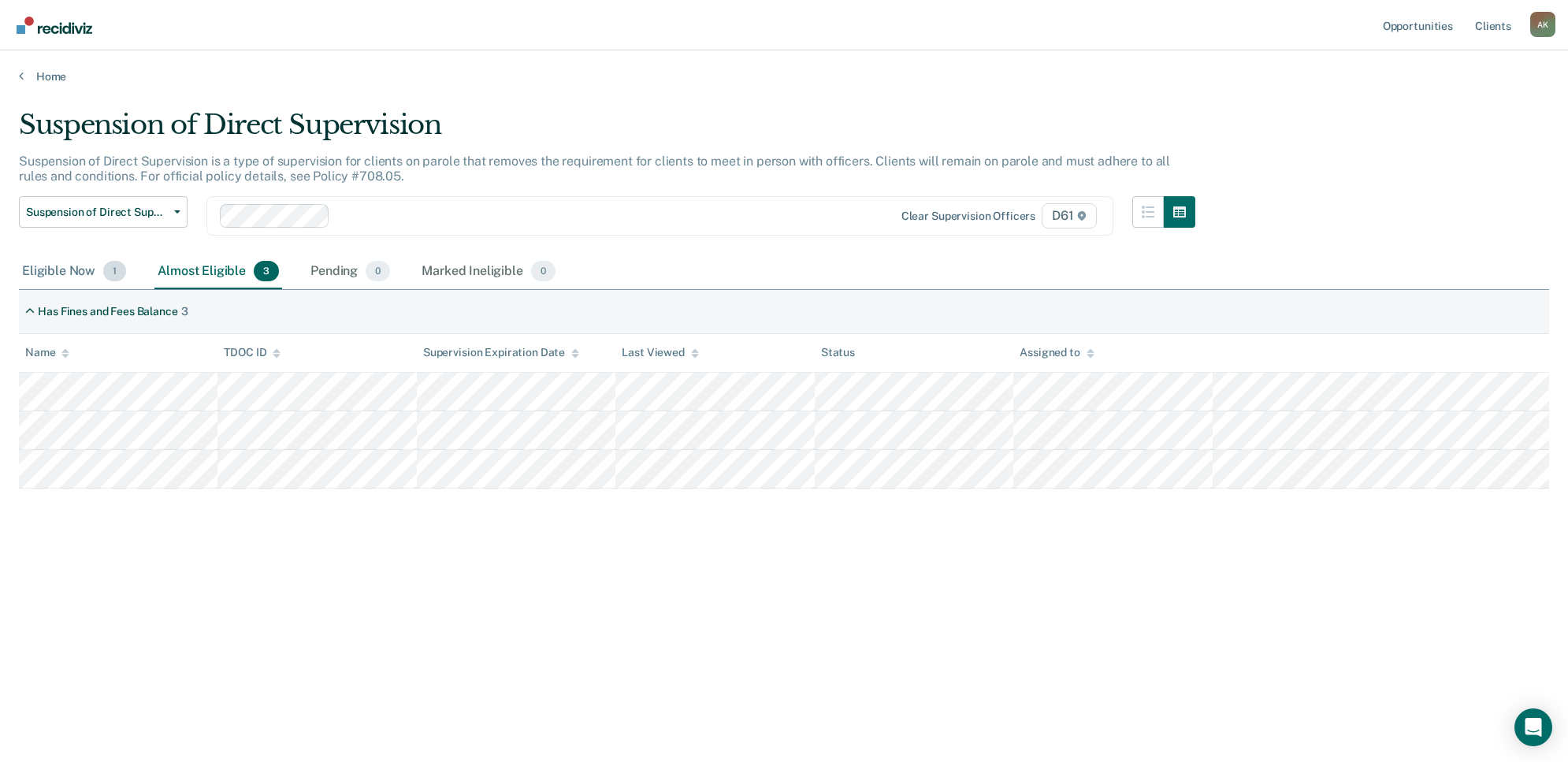
click at [96, 270] on div "Eligible Now 1" at bounding box center [73, 271] width 110 height 35
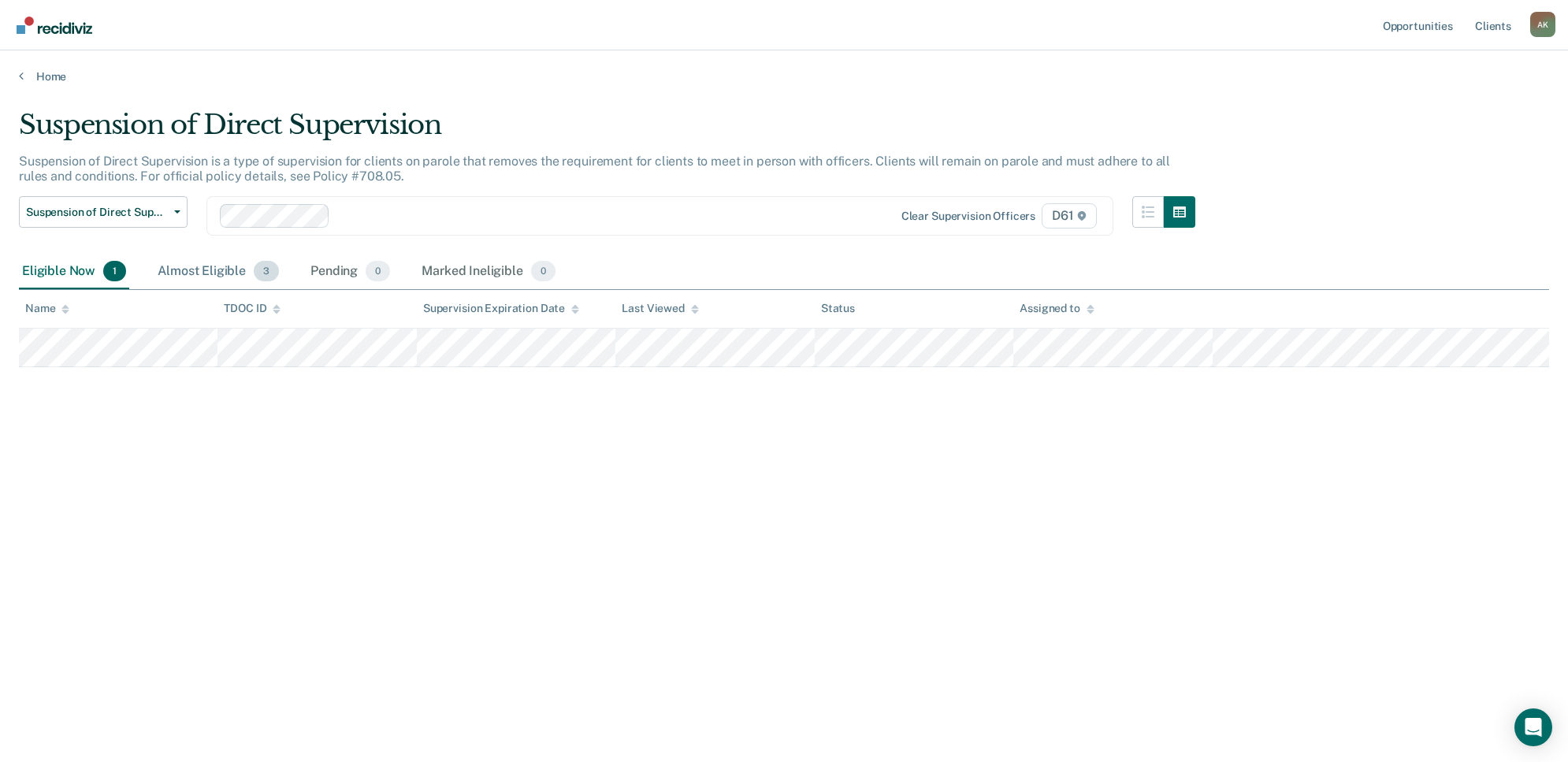
click at [207, 280] on div "Almost Eligible 3" at bounding box center [219, 271] width 128 height 35
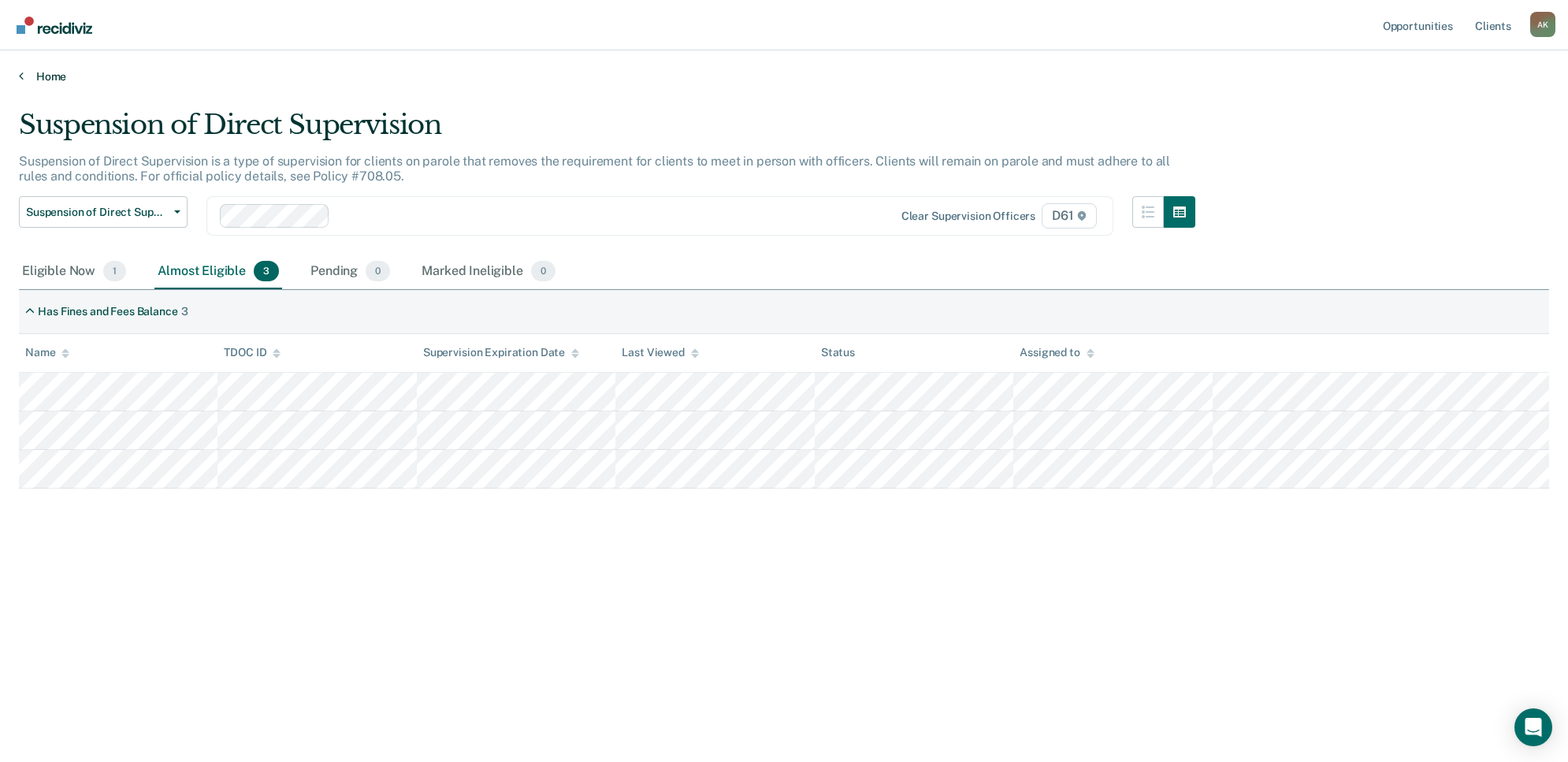
click at [44, 75] on link "Home" at bounding box center [784, 76] width 1530 height 15
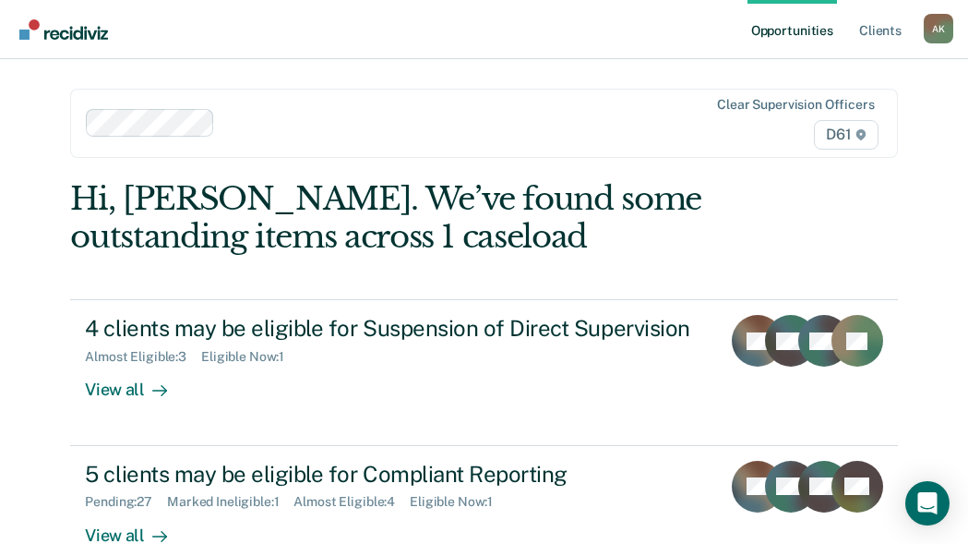
click at [951, 354] on div "Opportunities Client s [PERSON_NAME] A K Profile How it works Log Out Clear sup…" at bounding box center [484, 272] width 968 height 544
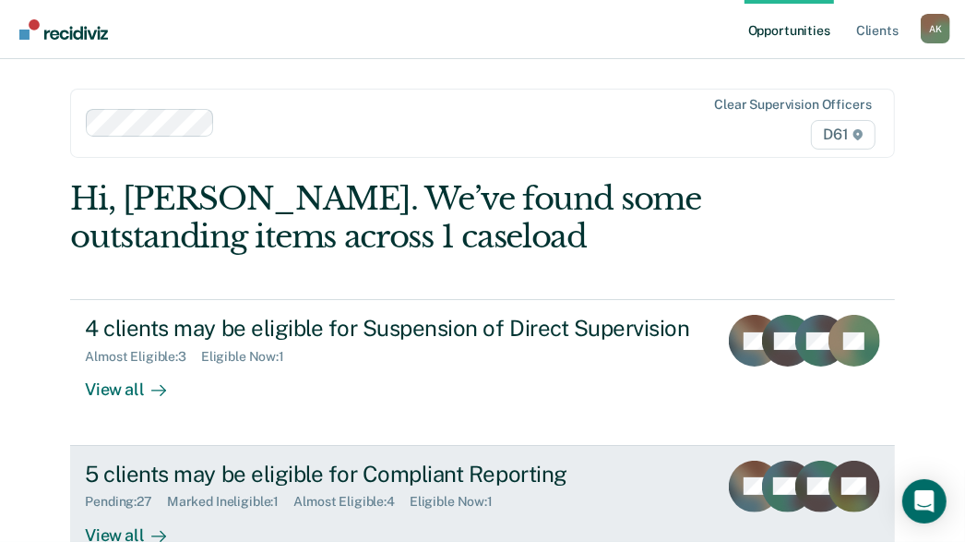
click at [144, 524] on div at bounding box center [155, 534] width 22 height 21
